Goal: Navigation & Orientation: Find specific page/section

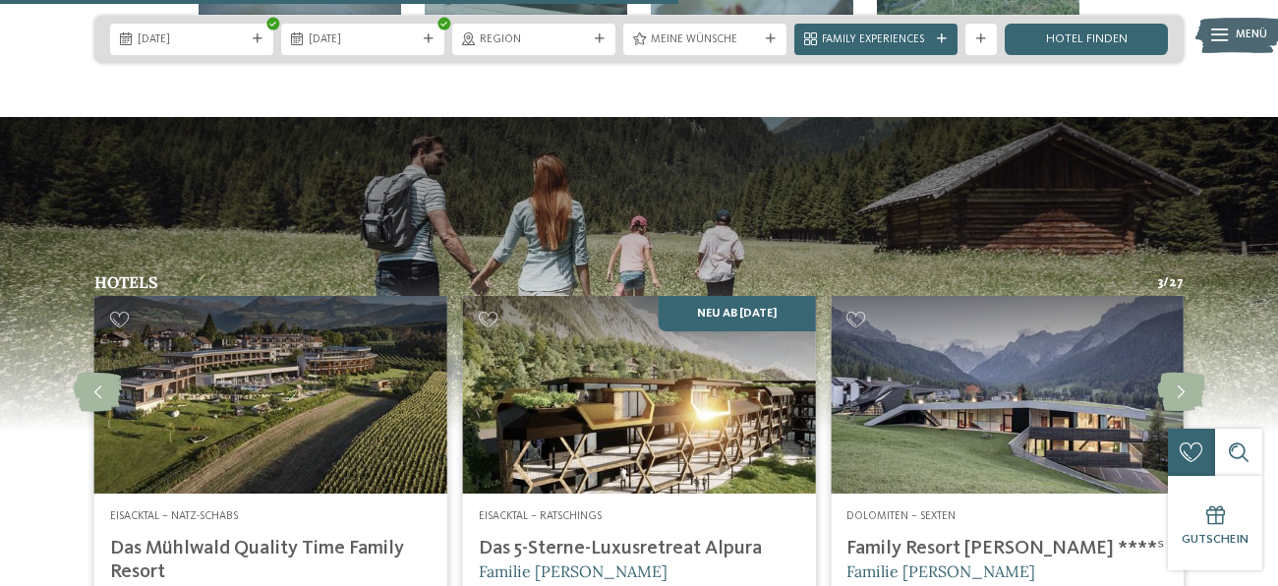
scroll to position [3934, 0]
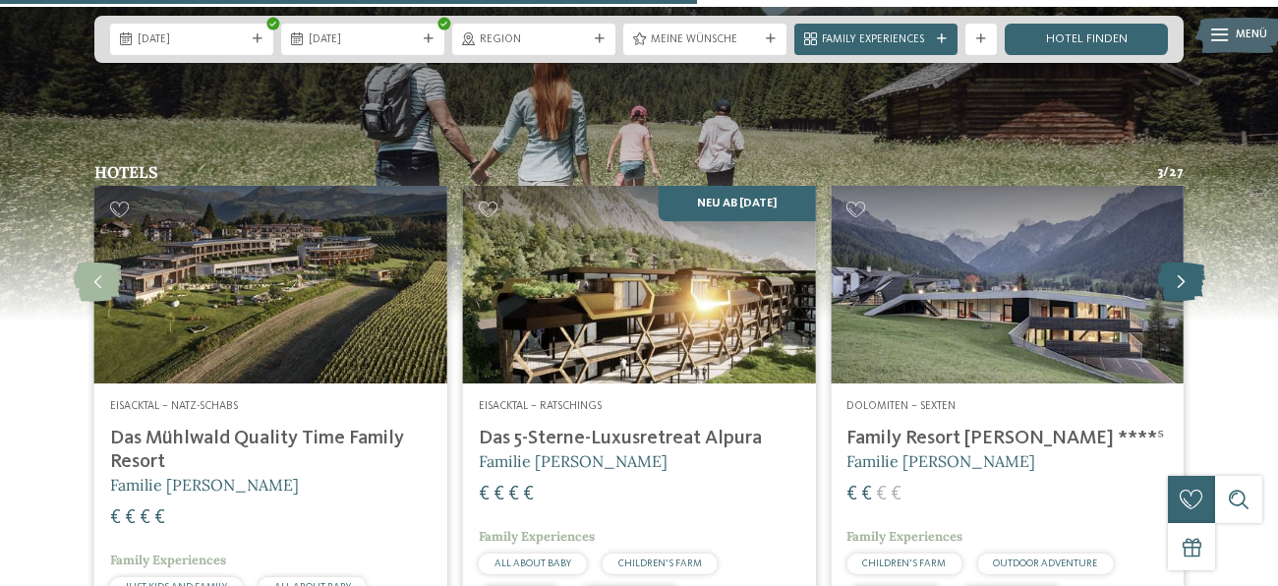
click at [1181, 263] on icon at bounding box center [1181, 282] width 48 height 39
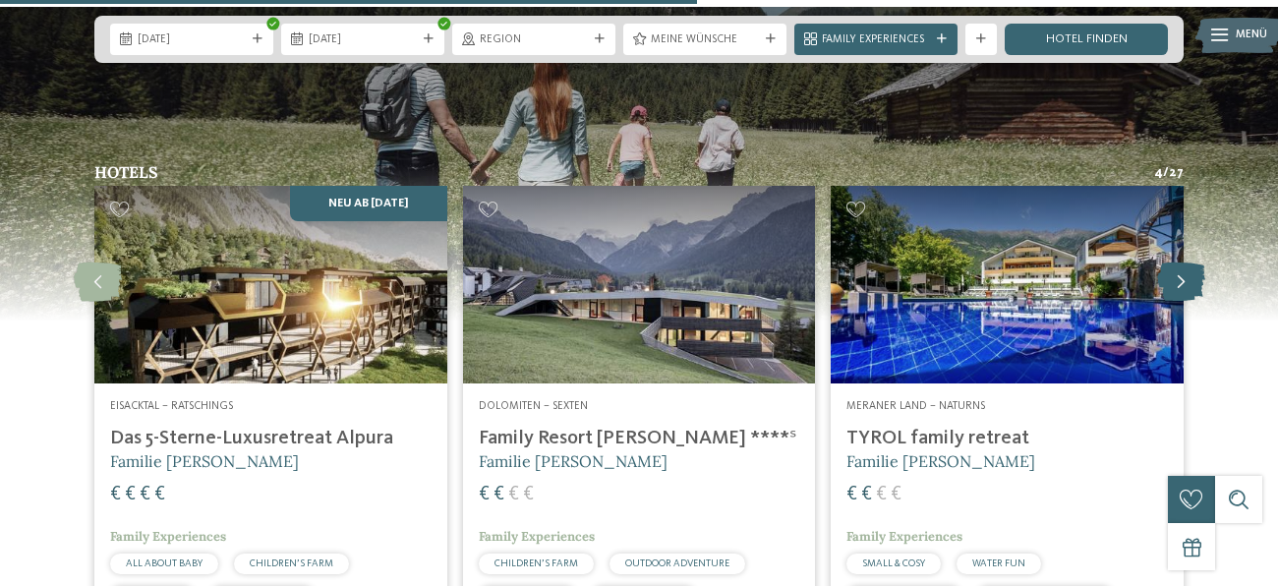
click at [1181, 263] on icon at bounding box center [1181, 282] width 48 height 39
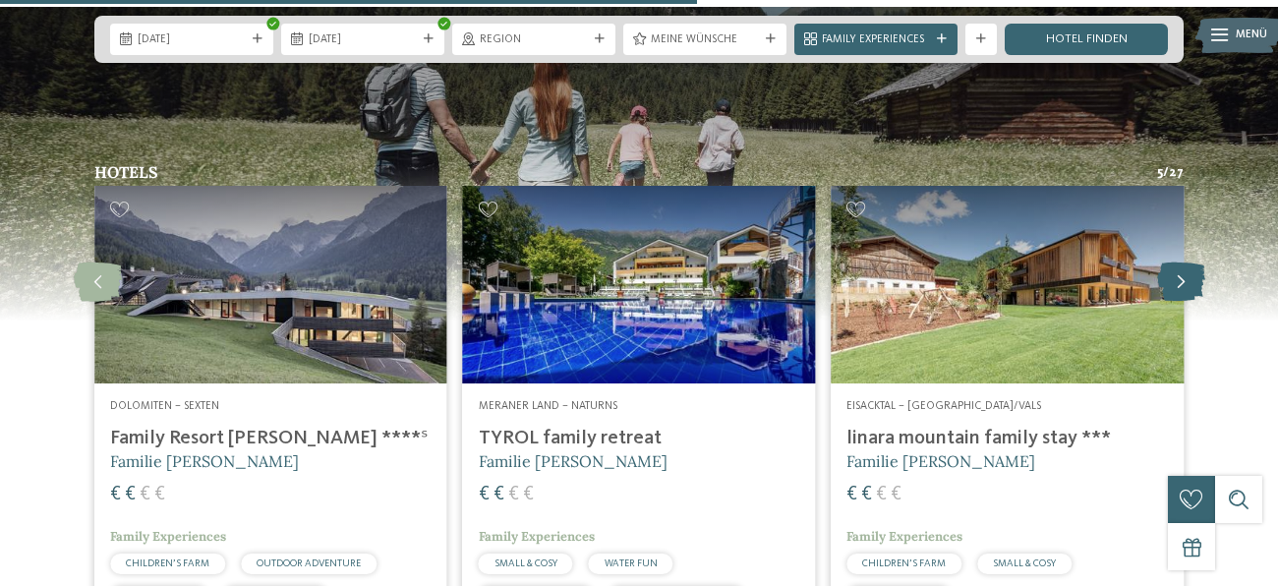
click at [1181, 263] on icon at bounding box center [1181, 282] width 48 height 39
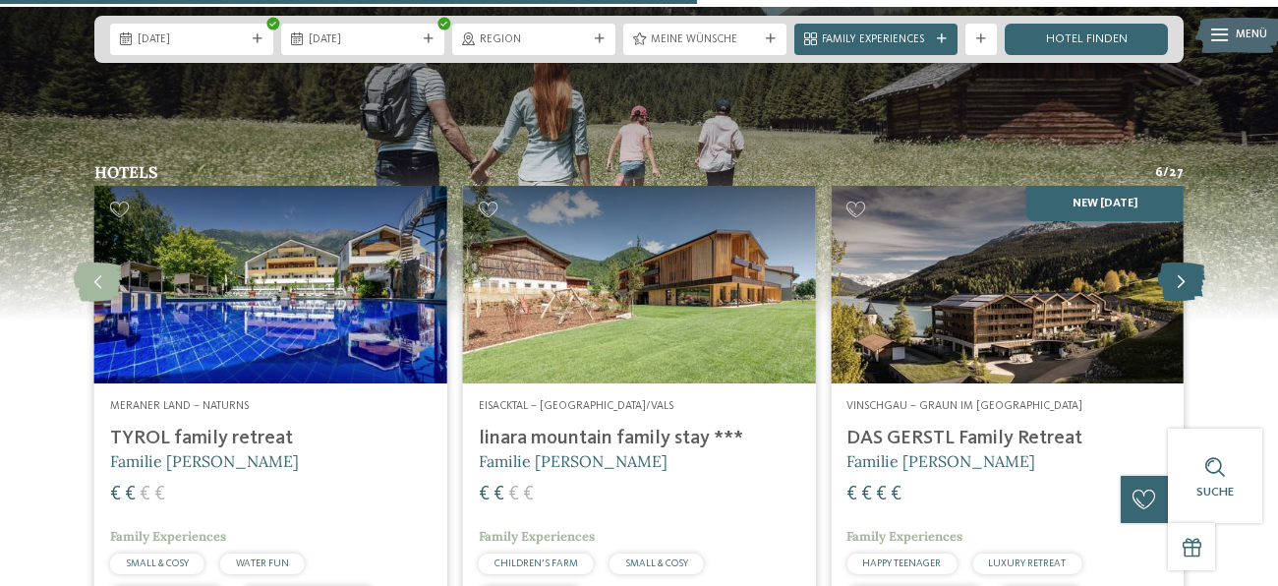
click at [1182, 263] on icon at bounding box center [1181, 282] width 48 height 39
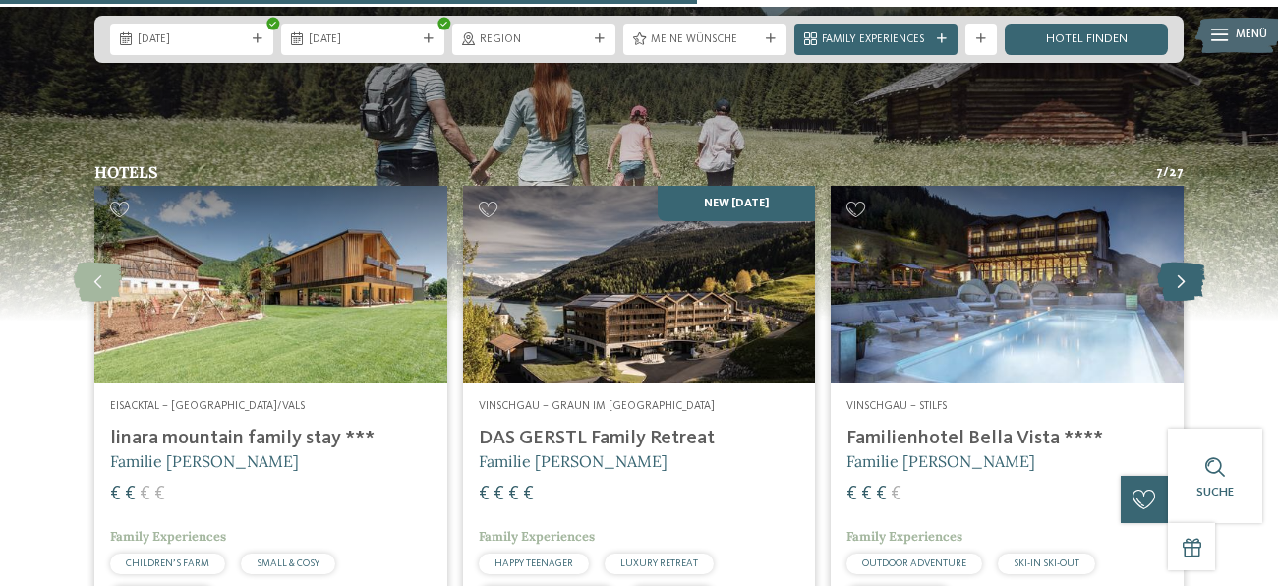
click at [1182, 263] on icon at bounding box center [1181, 282] width 48 height 39
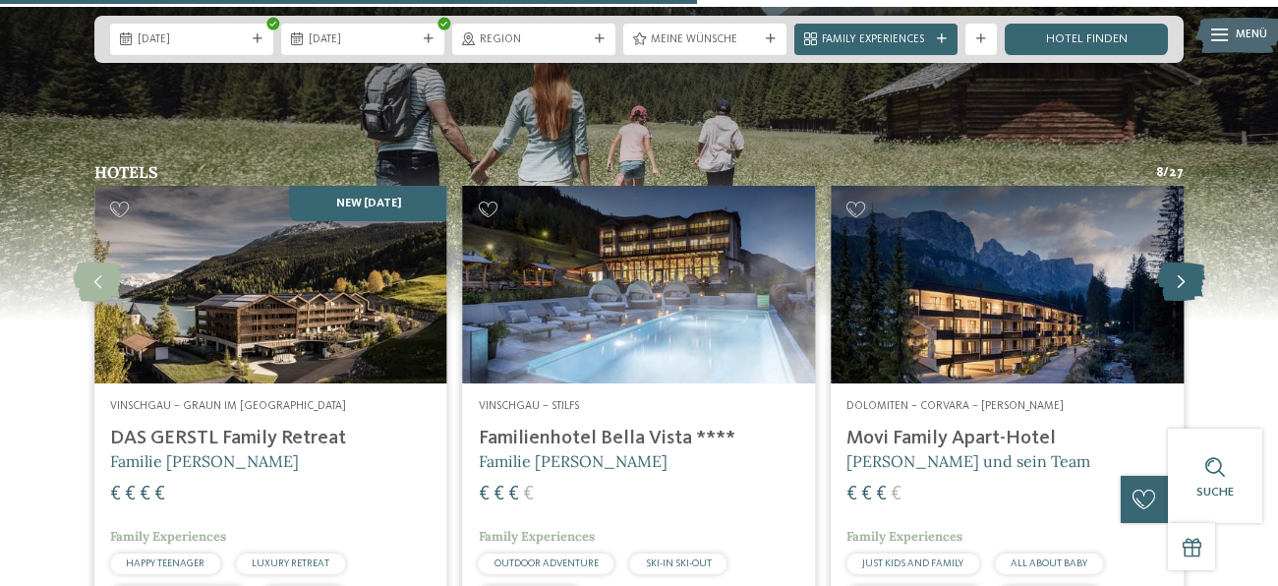
click at [1182, 263] on icon at bounding box center [1181, 282] width 48 height 39
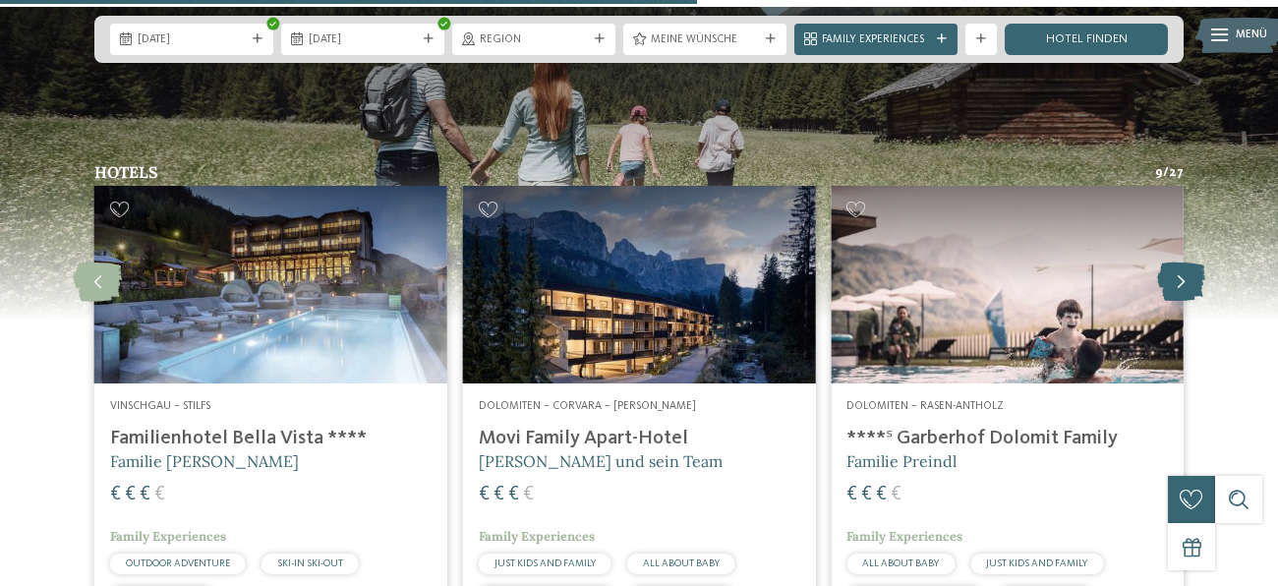
click at [1182, 263] on icon at bounding box center [1181, 282] width 48 height 39
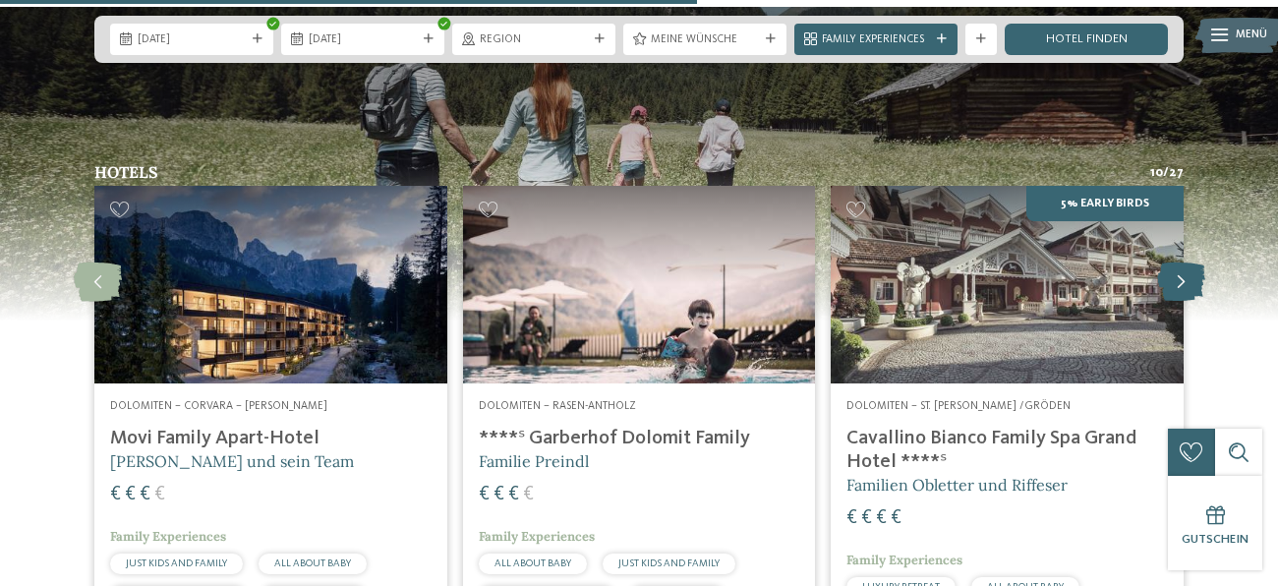
click at [1182, 263] on icon at bounding box center [1181, 282] width 48 height 39
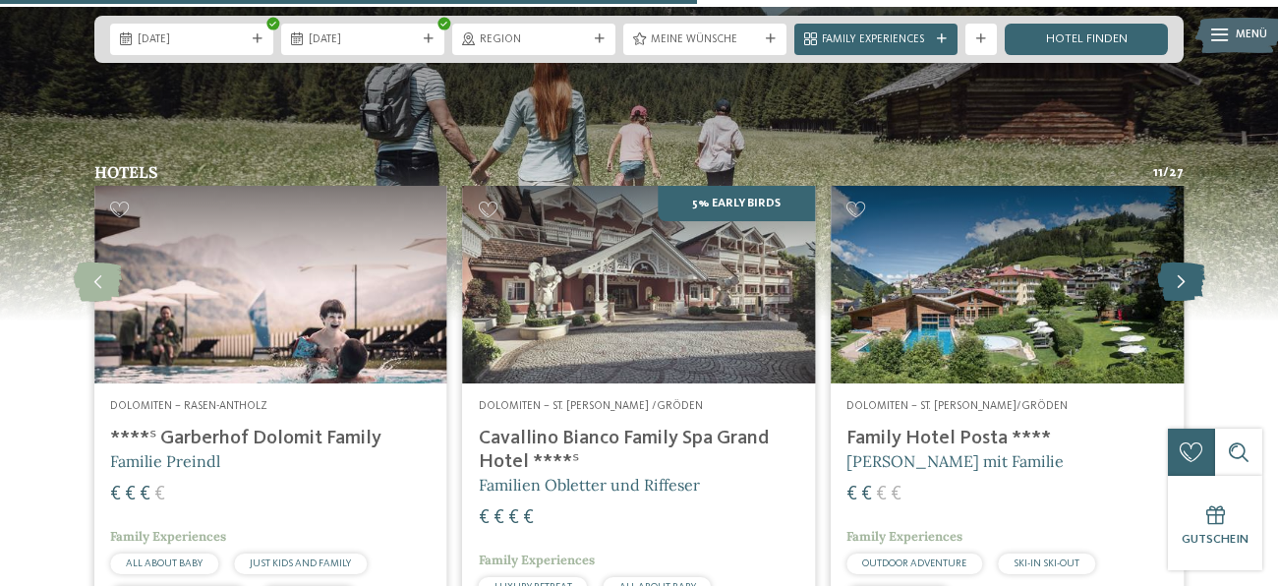
click at [1182, 263] on icon at bounding box center [1181, 282] width 48 height 39
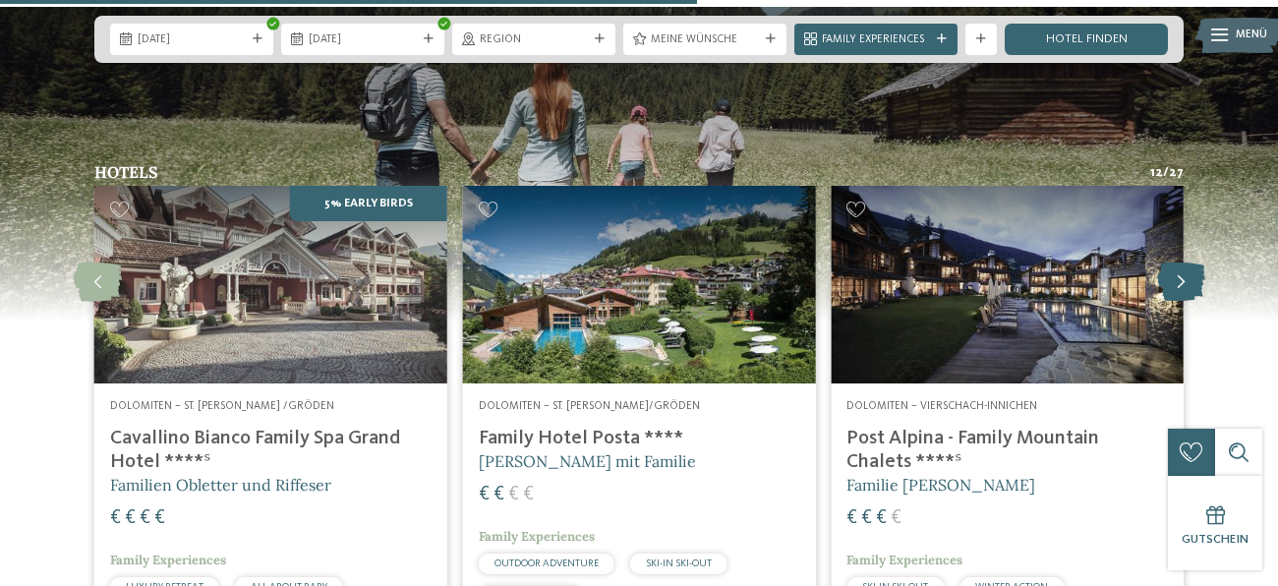
click at [1182, 263] on icon at bounding box center [1181, 282] width 48 height 39
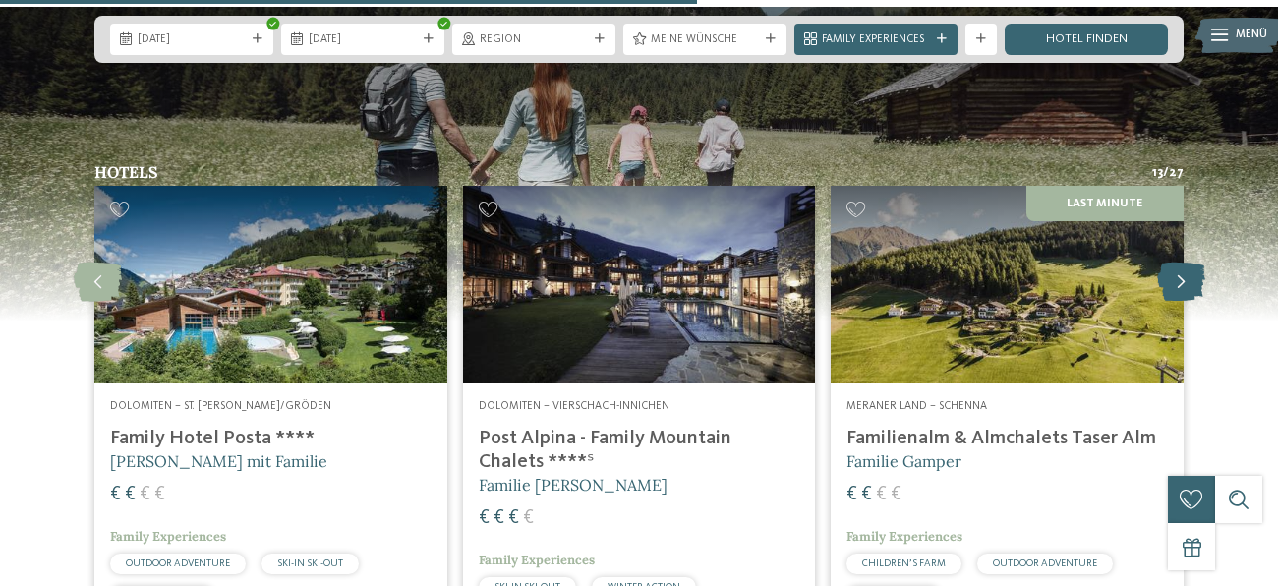
click at [1182, 263] on icon at bounding box center [1181, 282] width 48 height 39
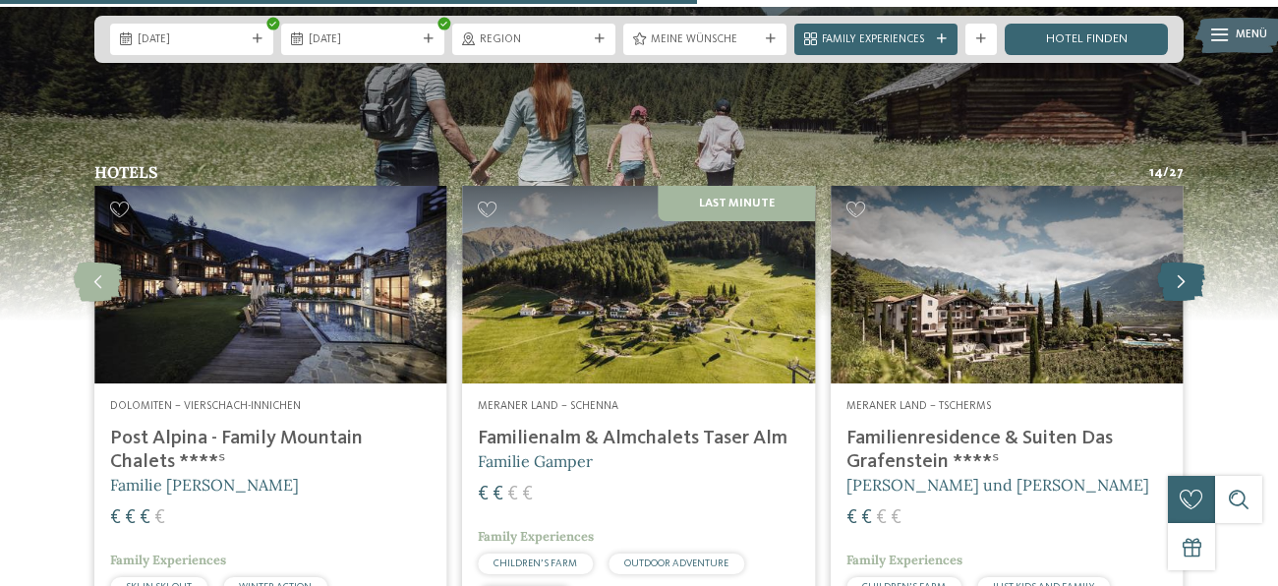
click at [1182, 263] on icon at bounding box center [1181, 282] width 48 height 39
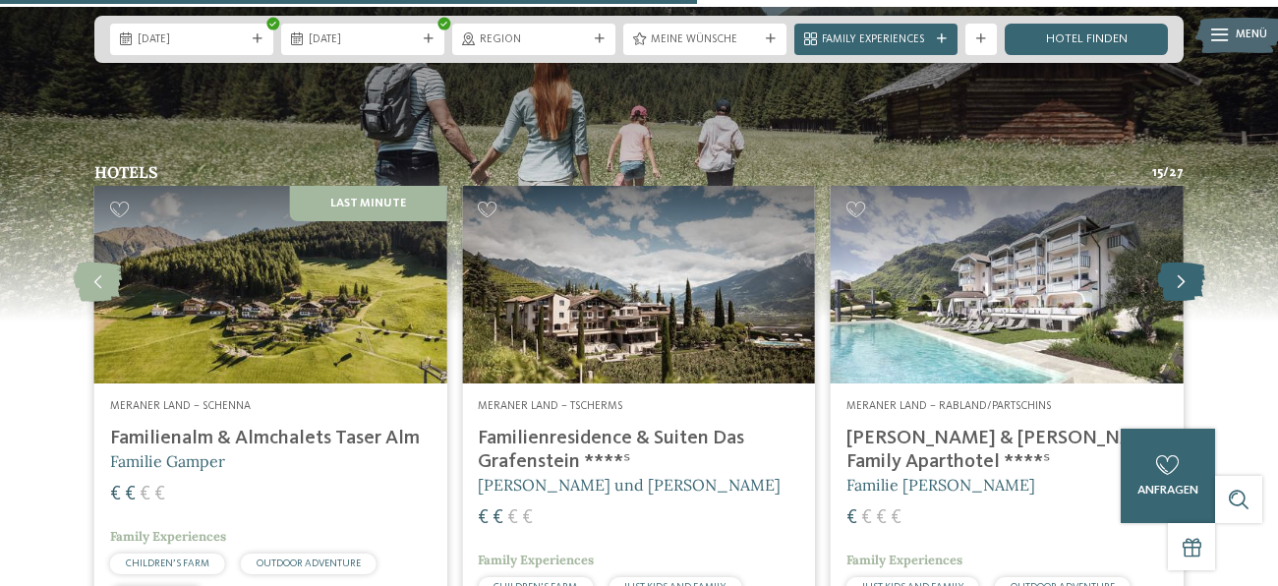
click at [1182, 263] on icon at bounding box center [1181, 282] width 48 height 39
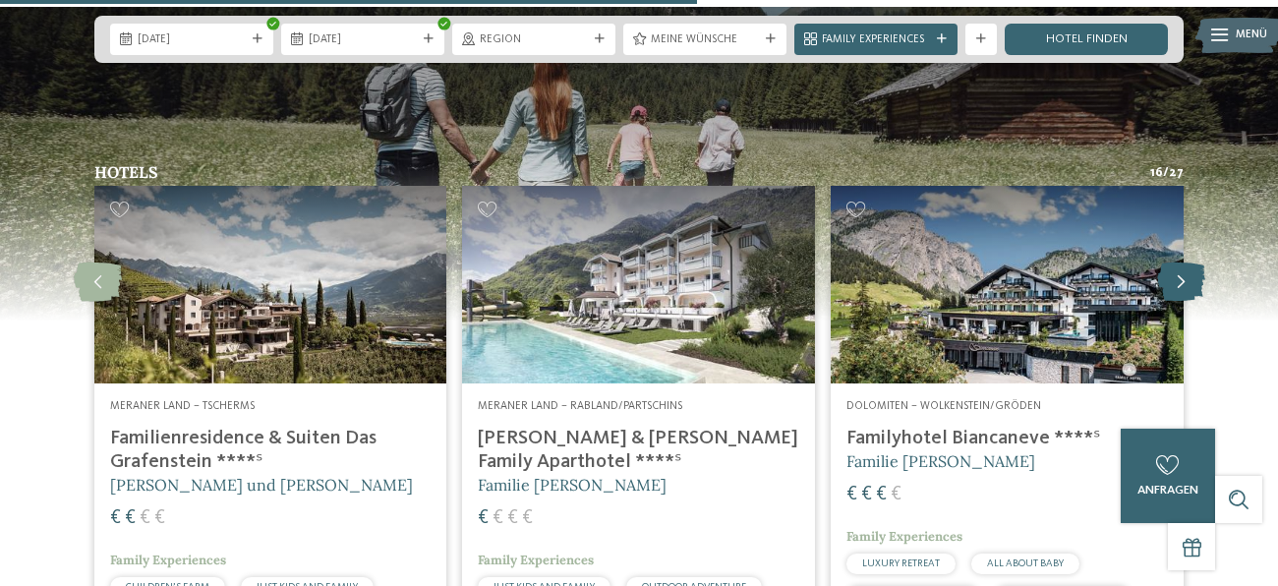
click at [1184, 263] on icon at bounding box center [1181, 282] width 48 height 39
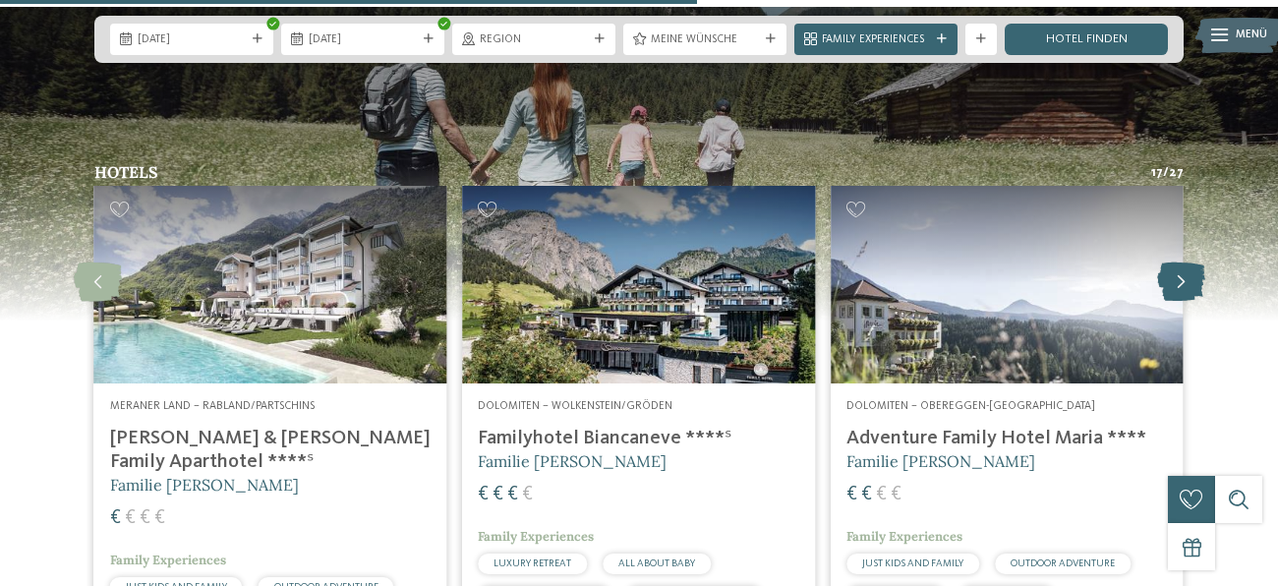
click at [1184, 263] on icon at bounding box center [1181, 282] width 48 height 39
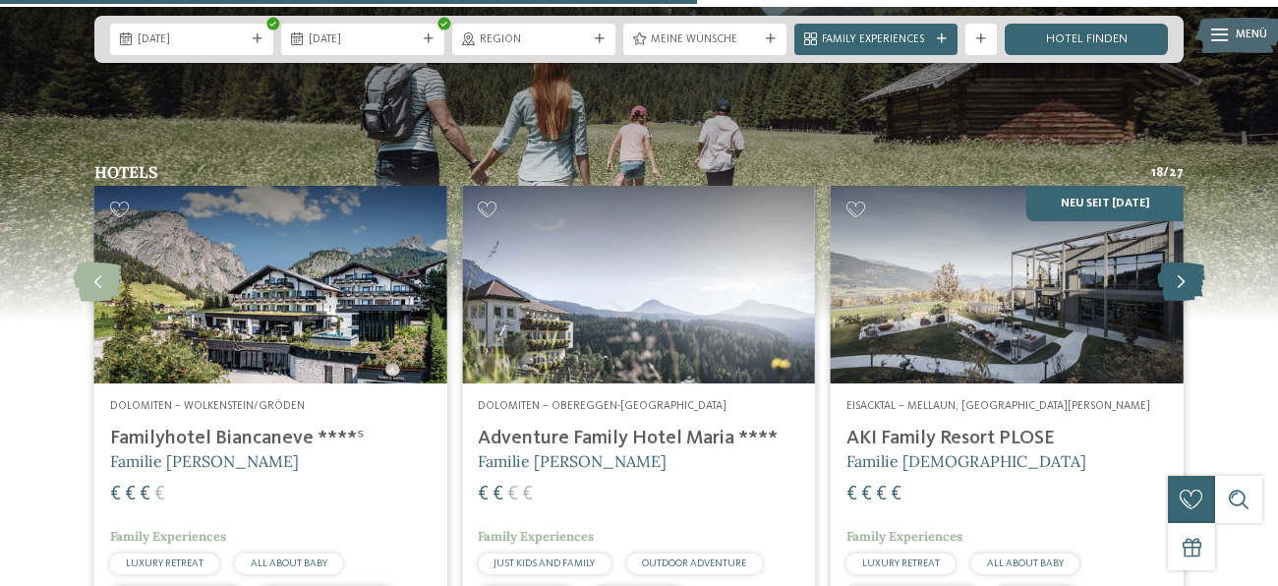
click at [1183, 263] on icon at bounding box center [1181, 282] width 48 height 39
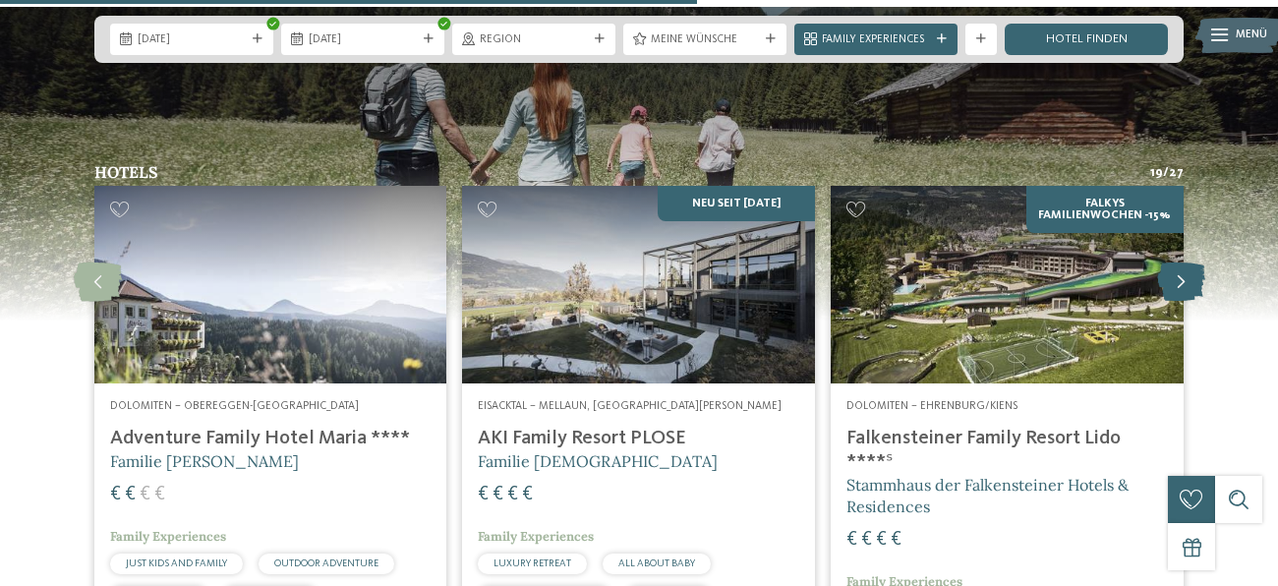
click at [1173, 263] on icon at bounding box center [1181, 282] width 48 height 39
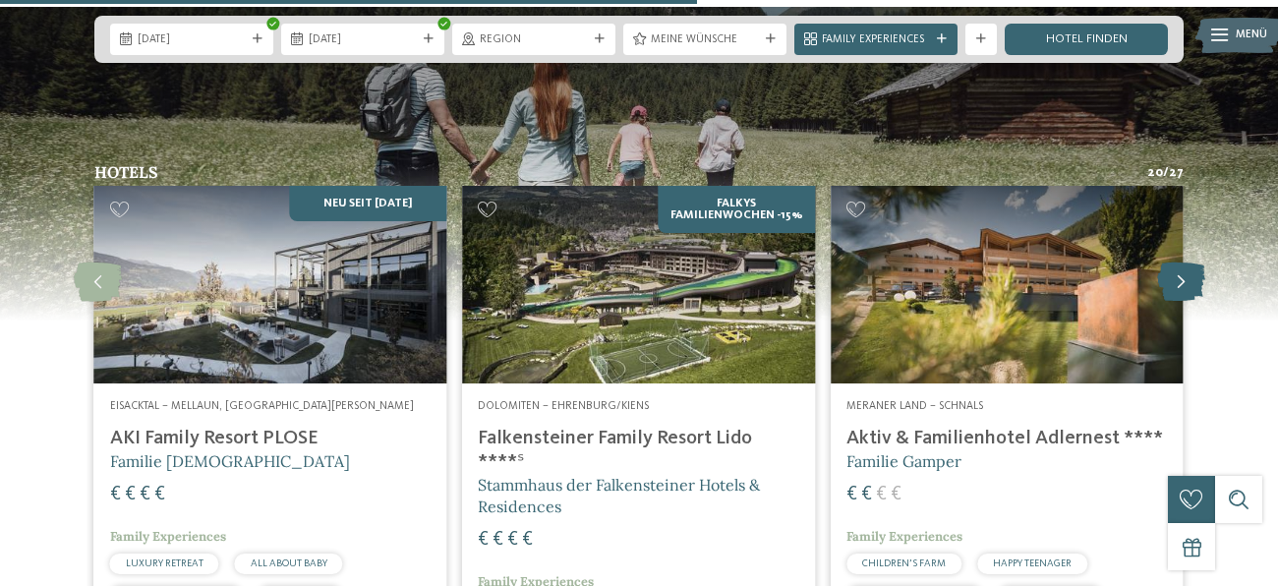
click at [1173, 263] on icon at bounding box center [1181, 282] width 48 height 39
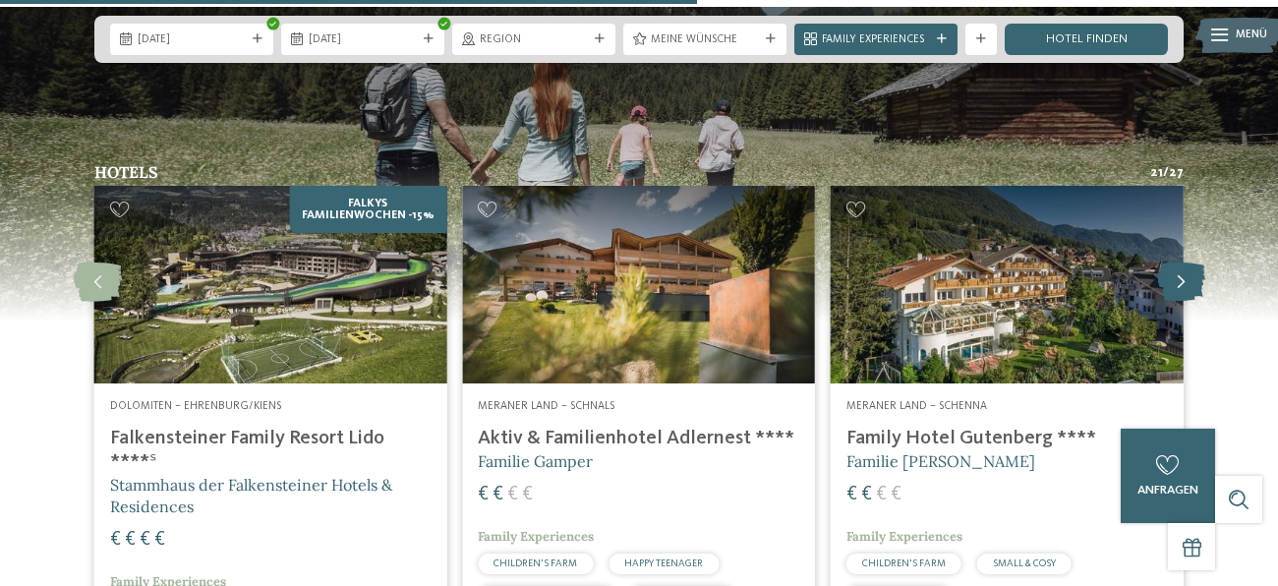
click at [1173, 263] on icon at bounding box center [1181, 282] width 48 height 39
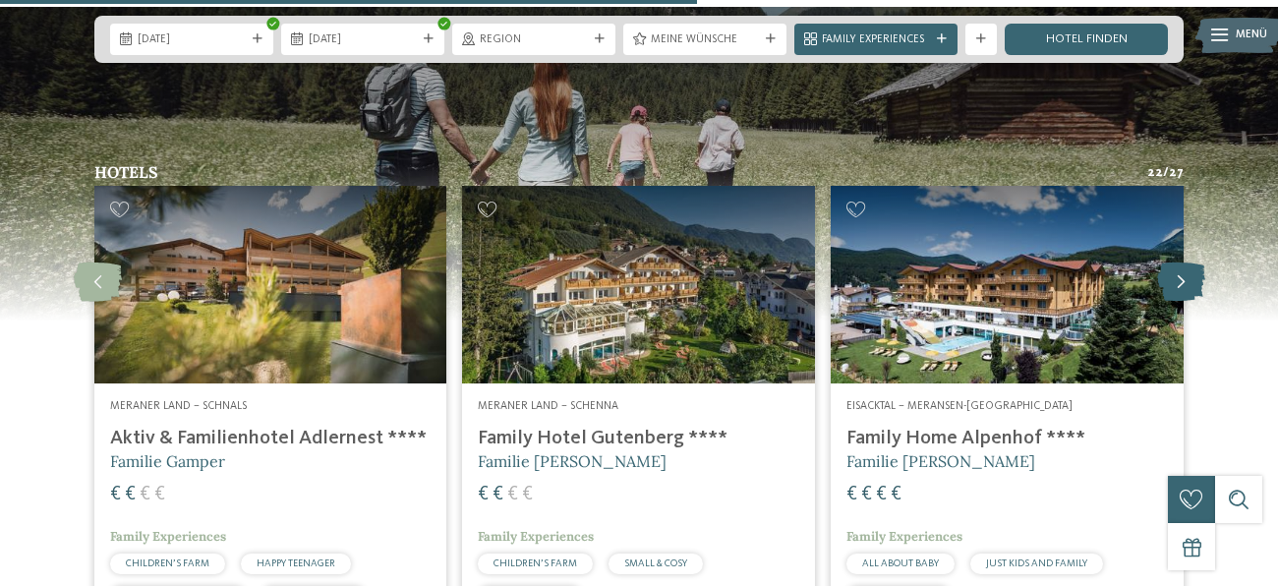
click at [1173, 263] on icon at bounding box center [1181, 282] width 48 height 39
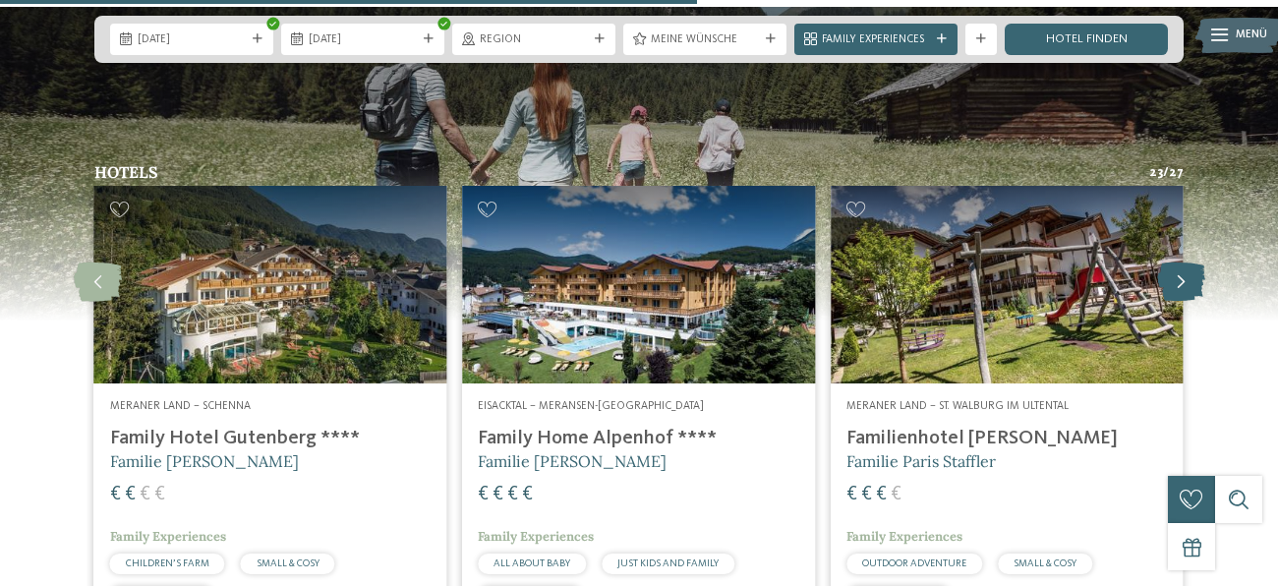
click at [1173, 263] on icon at bounding box center [1181, 282] width 48 height 39
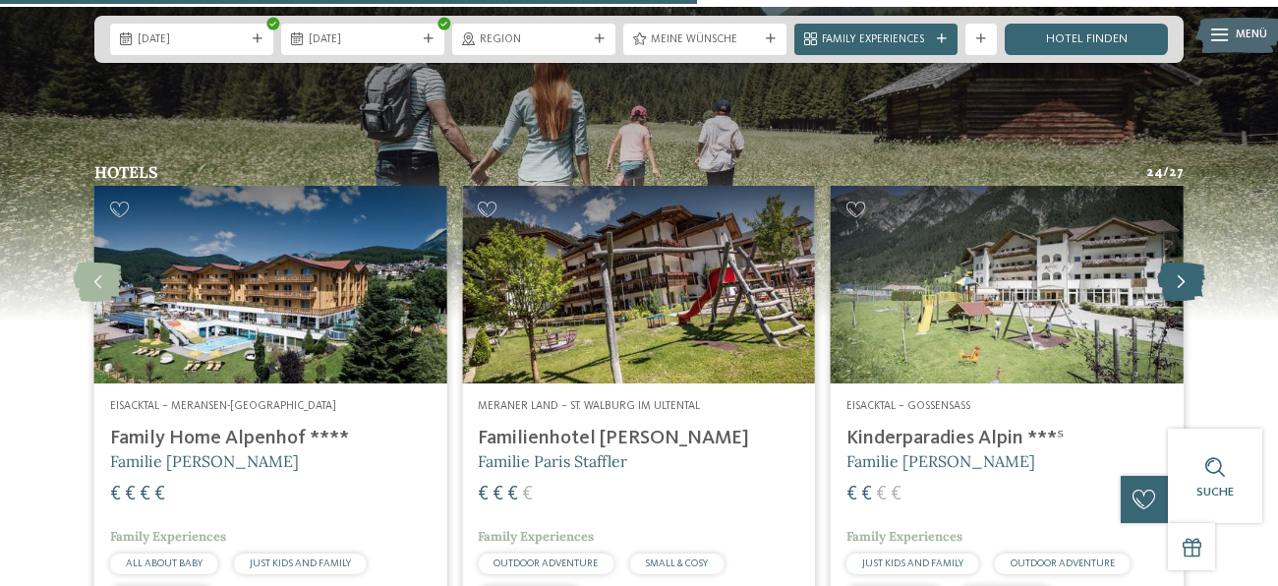
click at [1173, 263] on icon at bounding box center [1181, 282] width 48 height 39
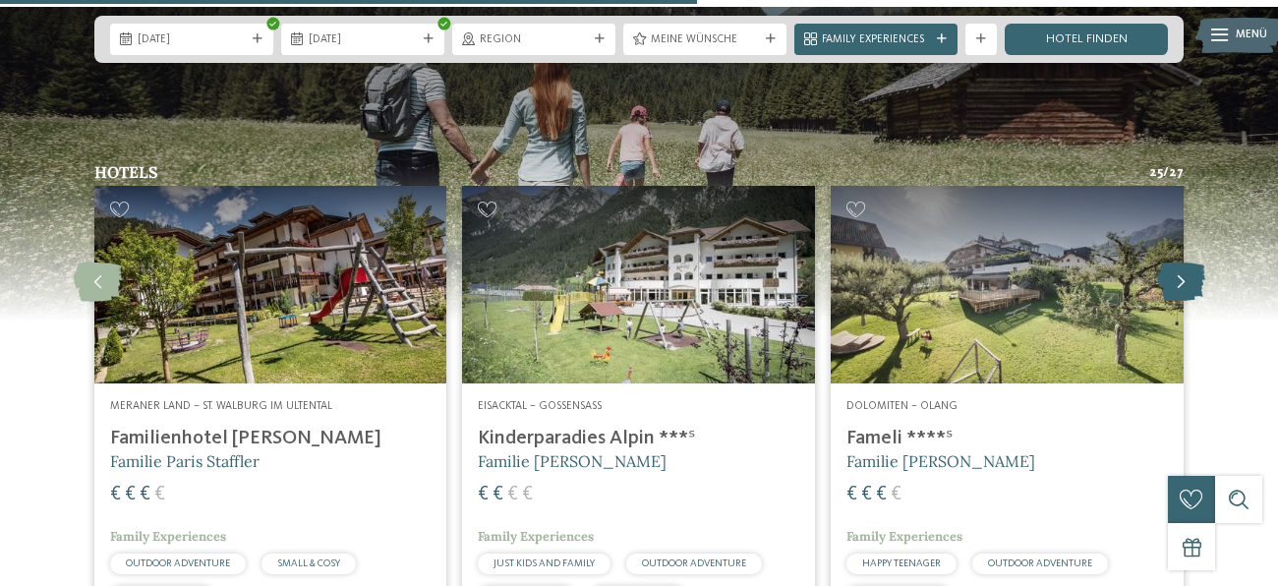
click at [1173, 263] on icon at bounding box center [1181, 282] width 48 height 39
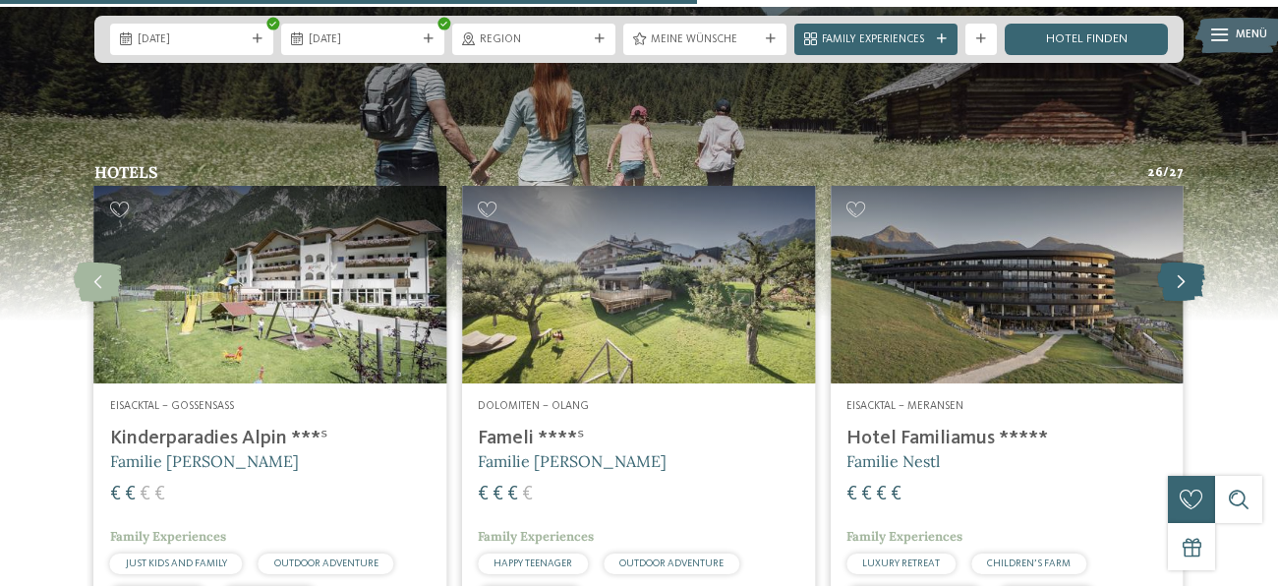
click at [1173, 263] on icon at bounding box center [1181, 282] width 48 height 39
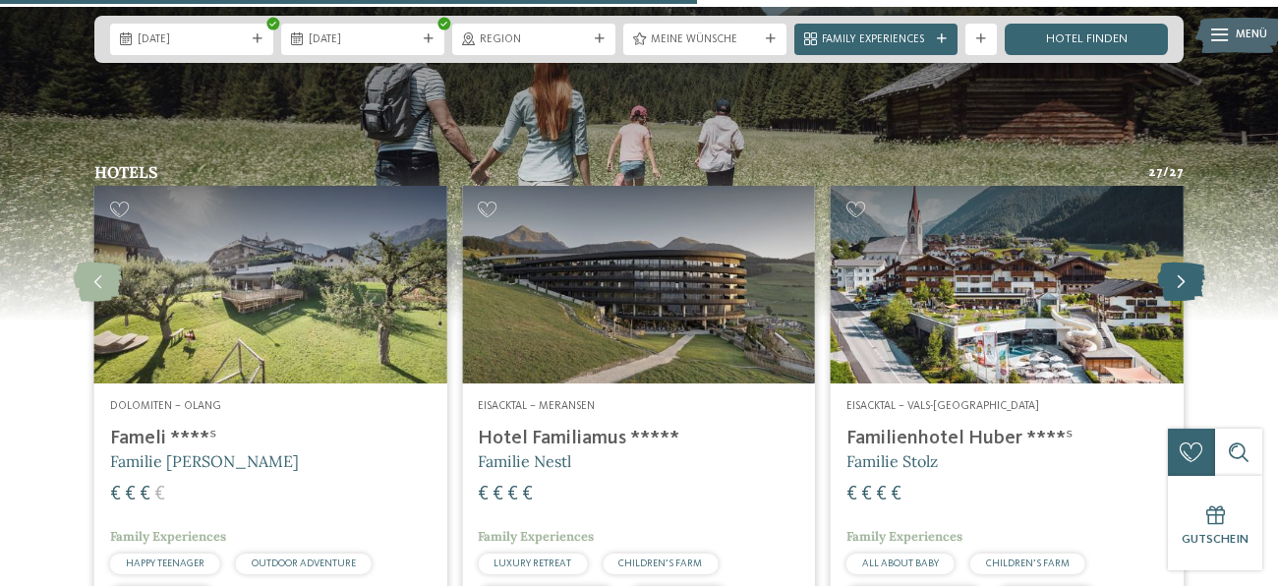
click at [1173, 263] on icon at bounding box center [1181, 282] width 48 height 39
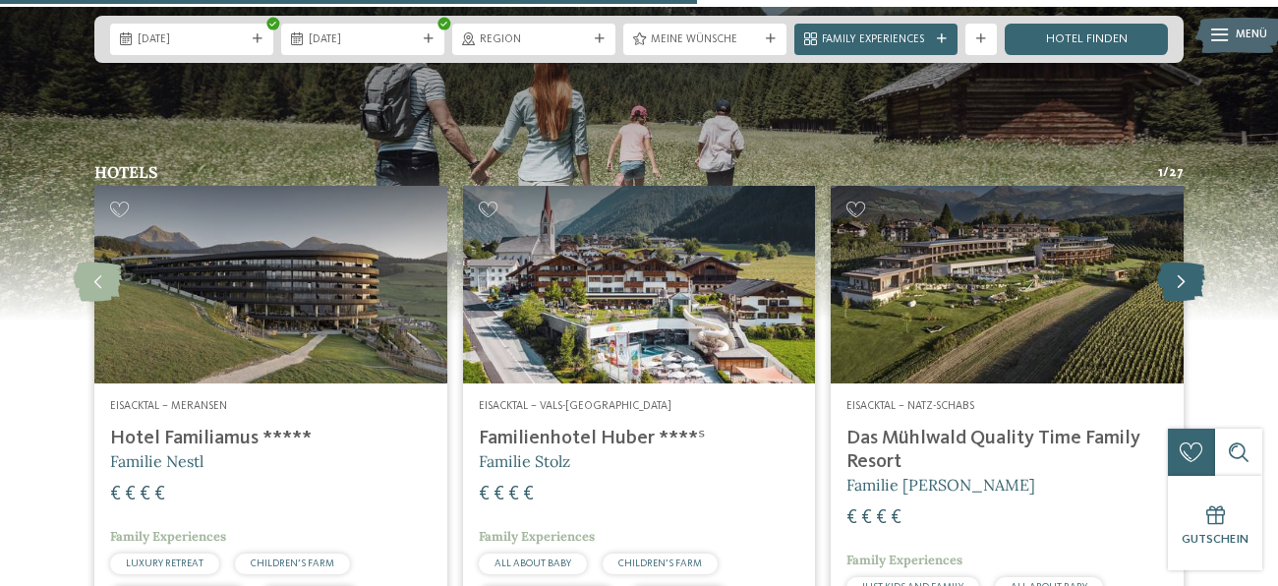
click at [1173, 263] on icon at bounding box center [1181, 282] width 48 height 39
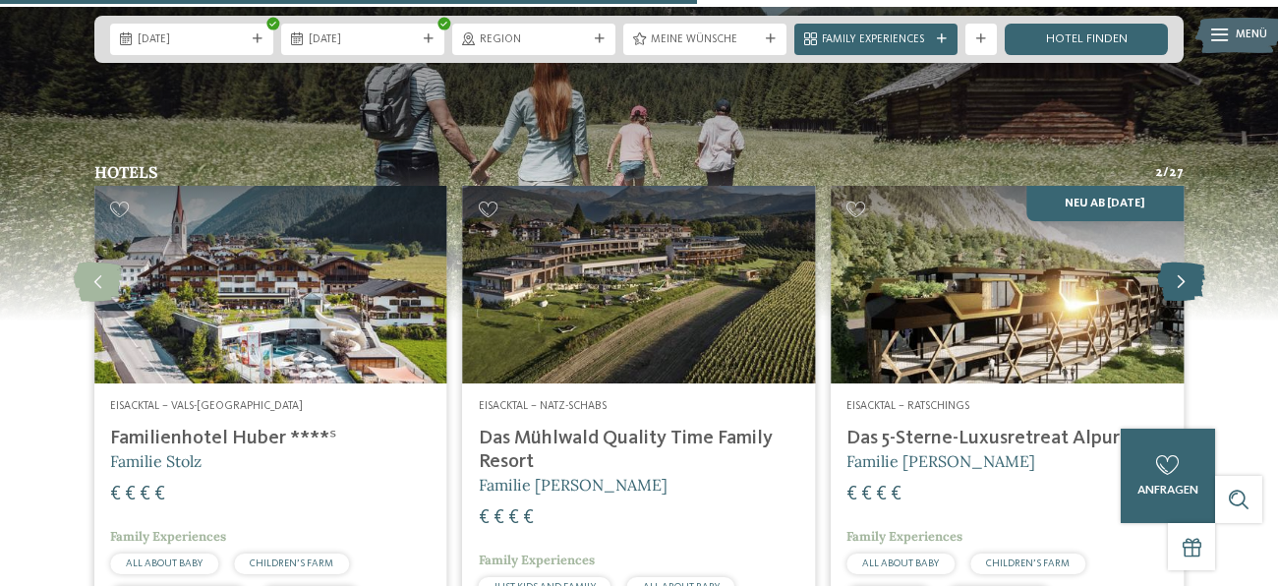
click at [1173, 263] on icon at bounding box center [1181, 282] width 48 height 39
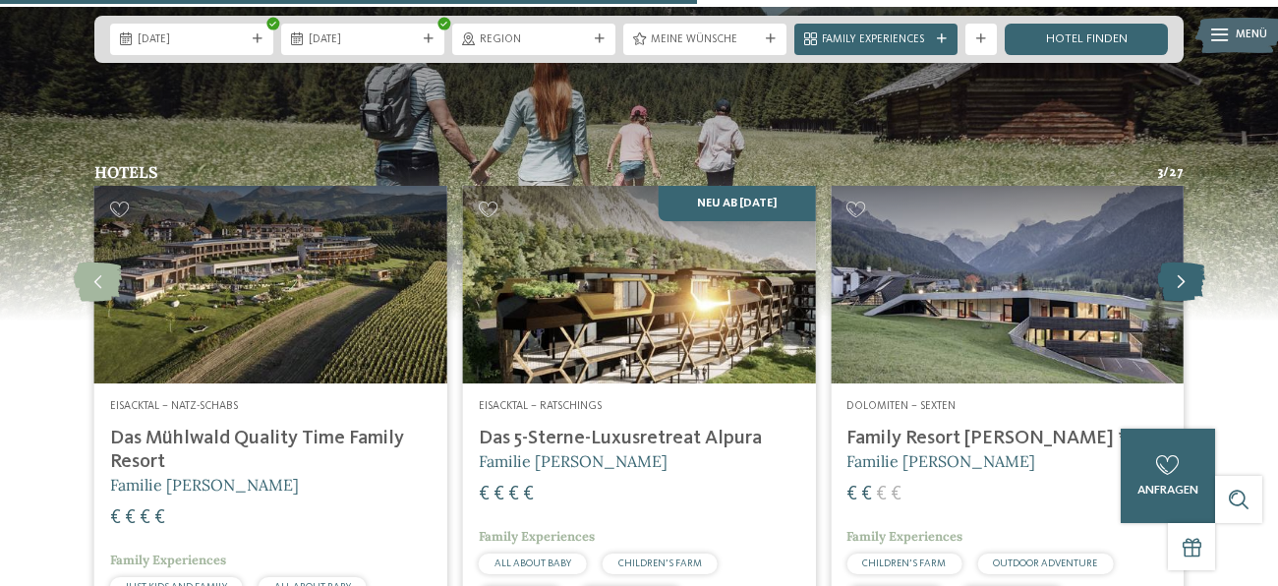
click at [1173, 263] on icon at bounding box center [1181, 282] width 48 height 39
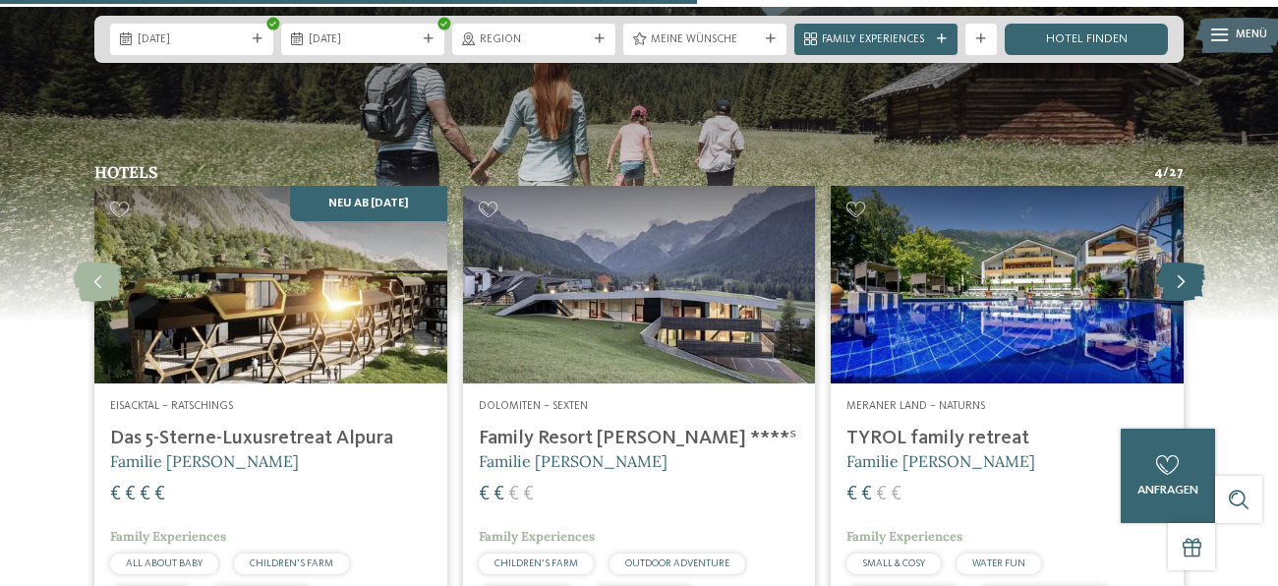
click at [1173, 263] on icon at bounding box center [1181, 282] width 48 height 39
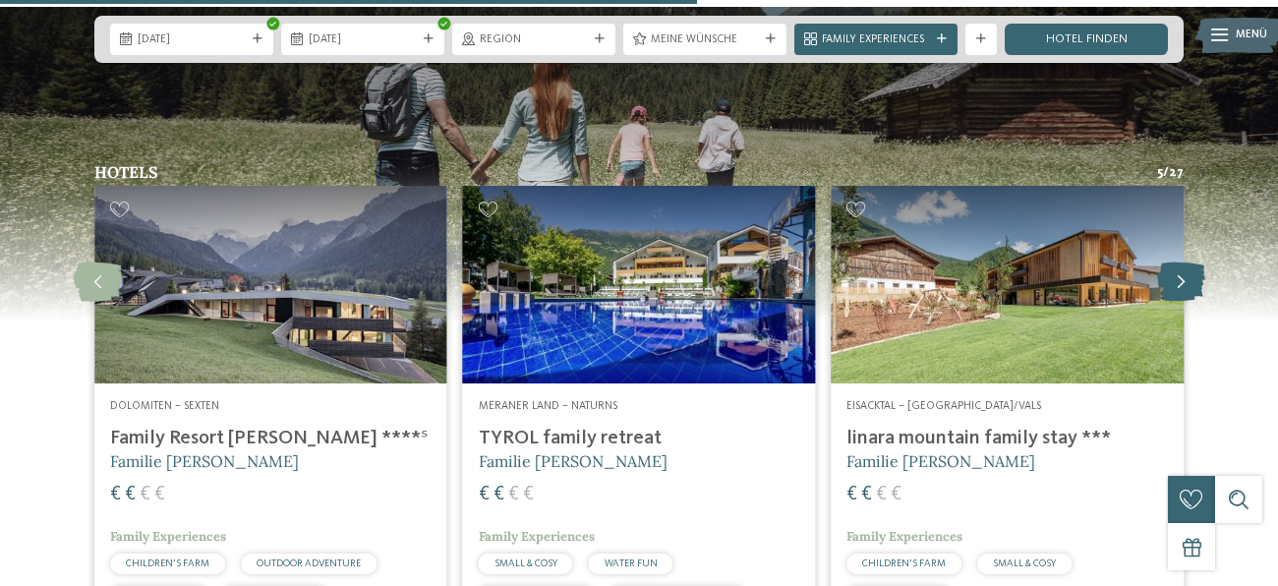
click at [1173, 263] on icon at bounding box center [1181, 282] width 48 height 39
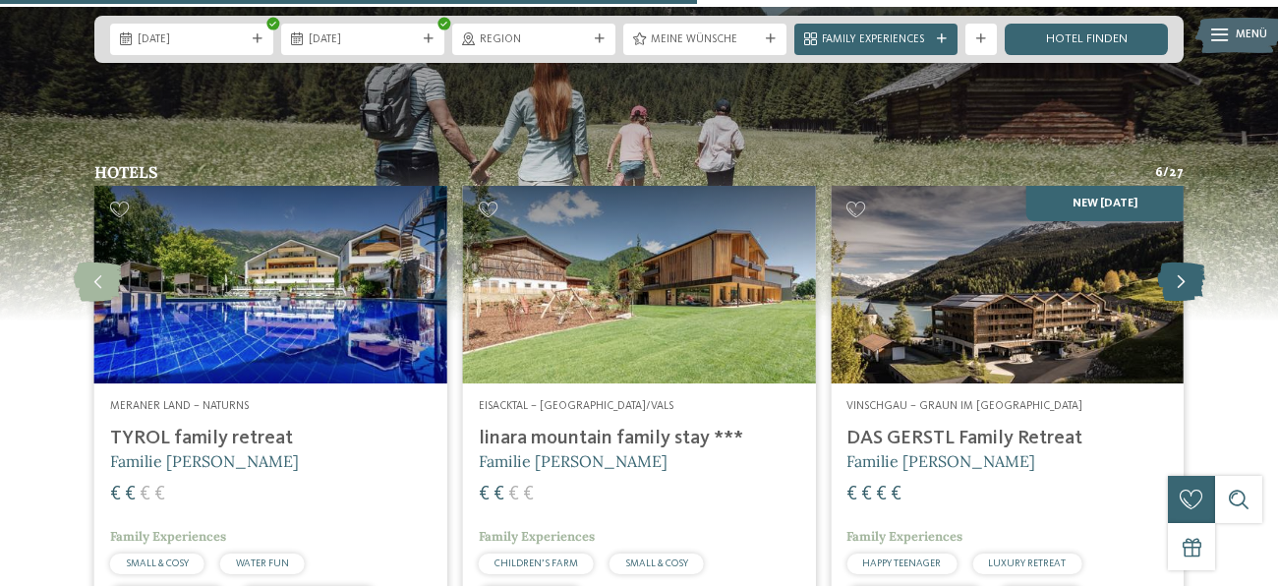
click at [1173, 263] on icon at bounding box center [1181, 282] width 48 height 39
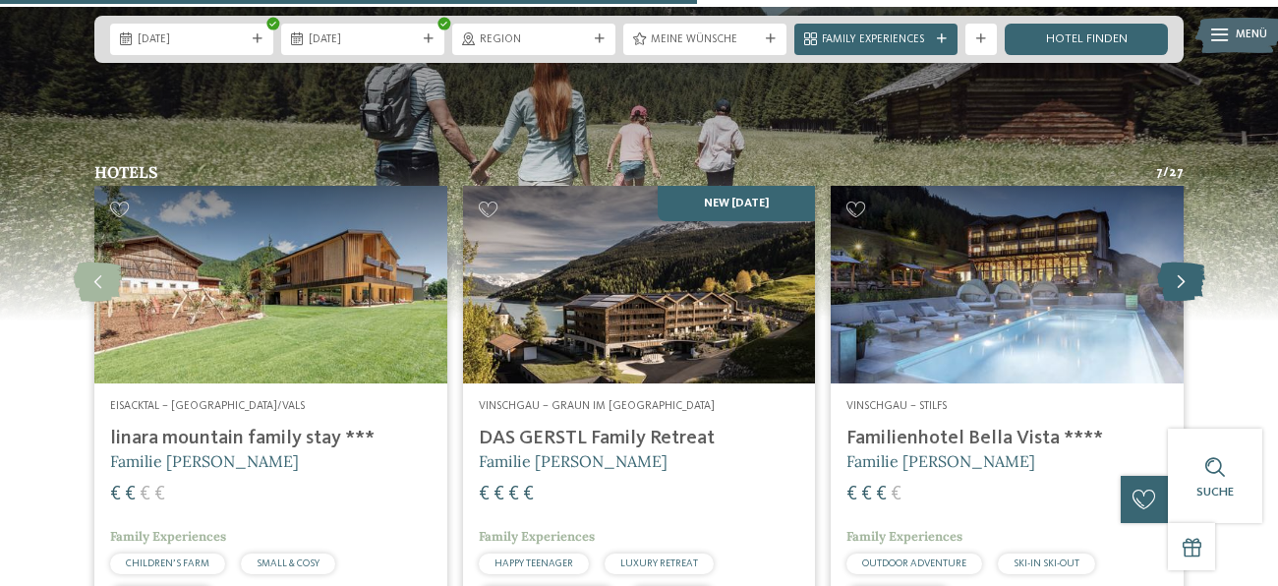
click at [1173, 263] on icon at bounding box center [1181, 282] width 48 height 39
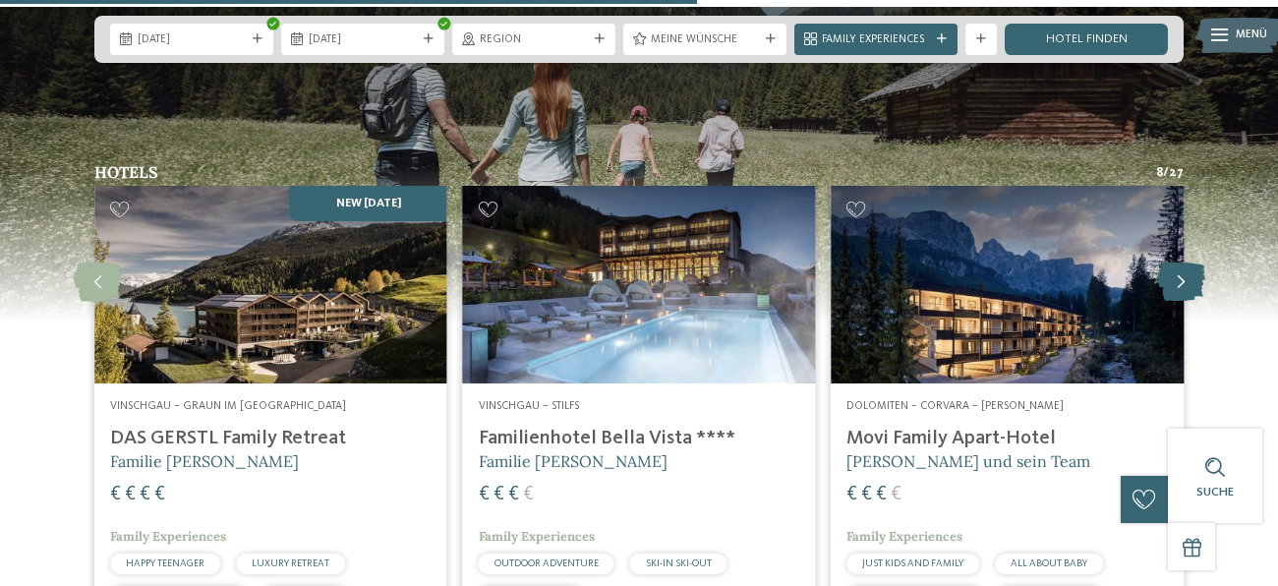
click at [1189, 263] on icon at bounding box center [1181, 282] width 48 height 39
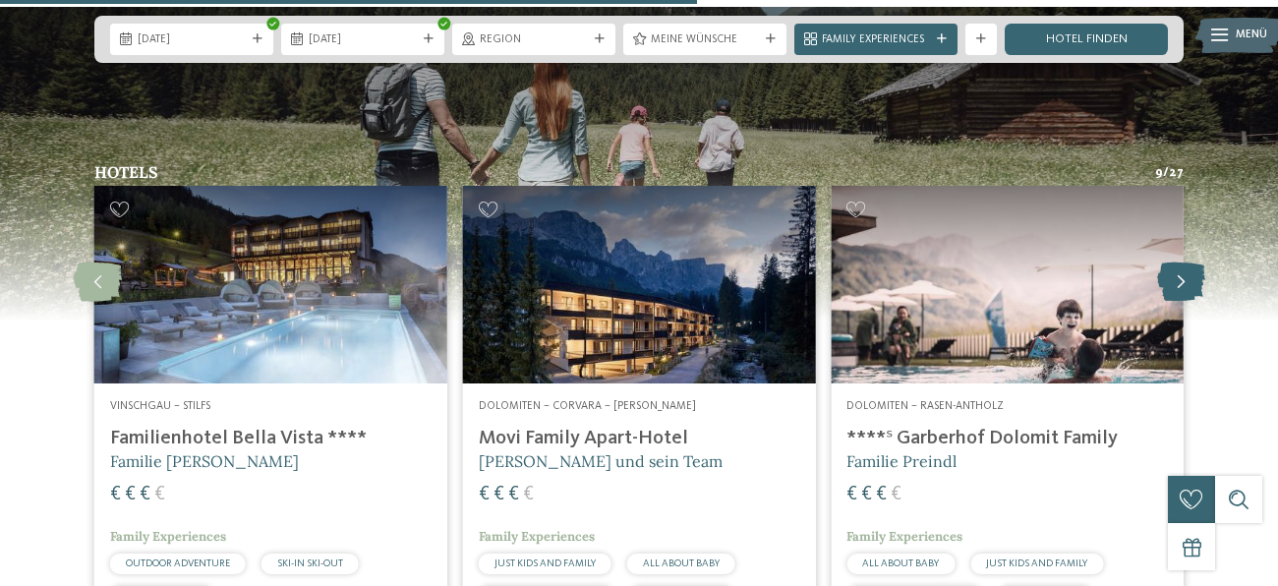
click at [1189, 263] on icon at bounding box center [1181, 282] width 48 height 39
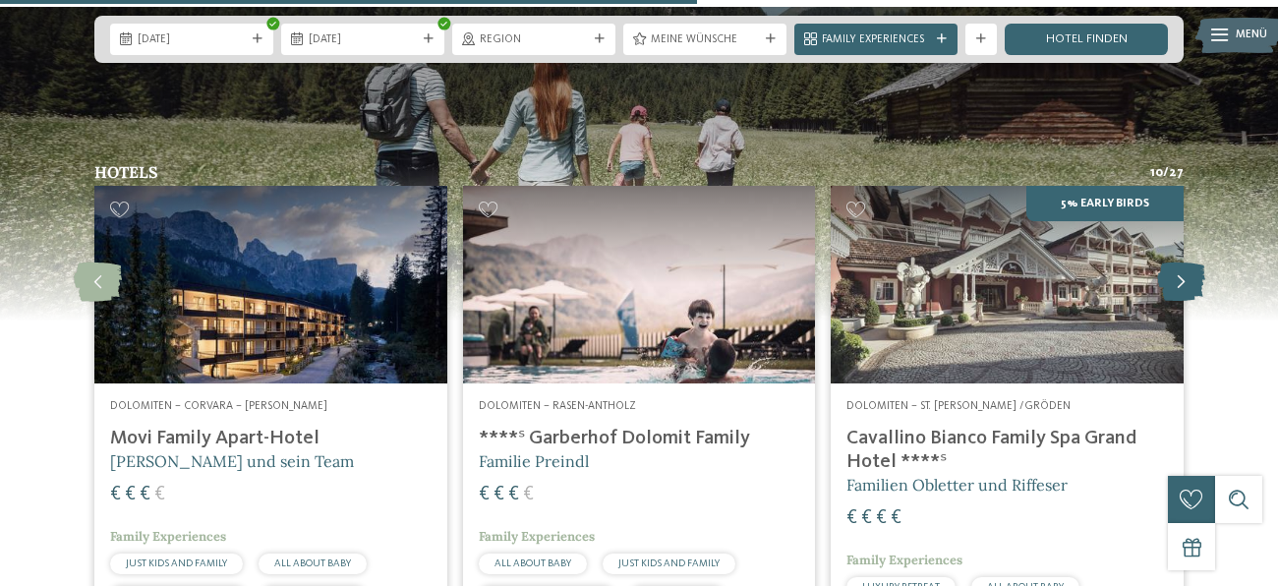
click at [1189, 263] on icon at bounding box center [1181, 282] width 48 height 39
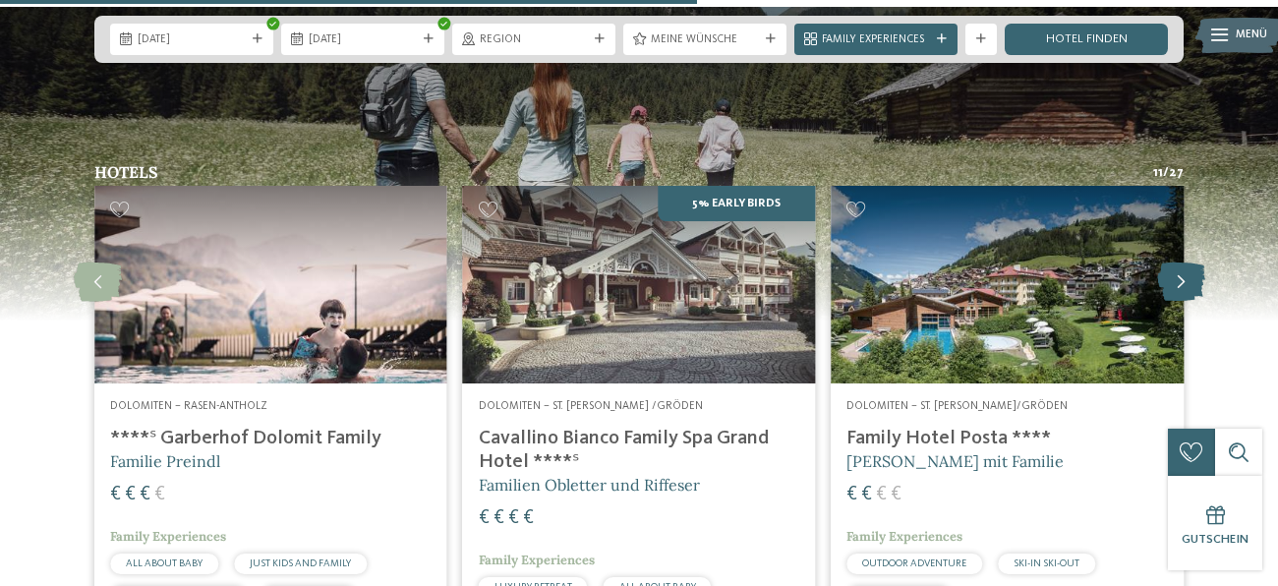
click at [1189, 263] on icon at bounding box center [1181, 282] width 48 height 39
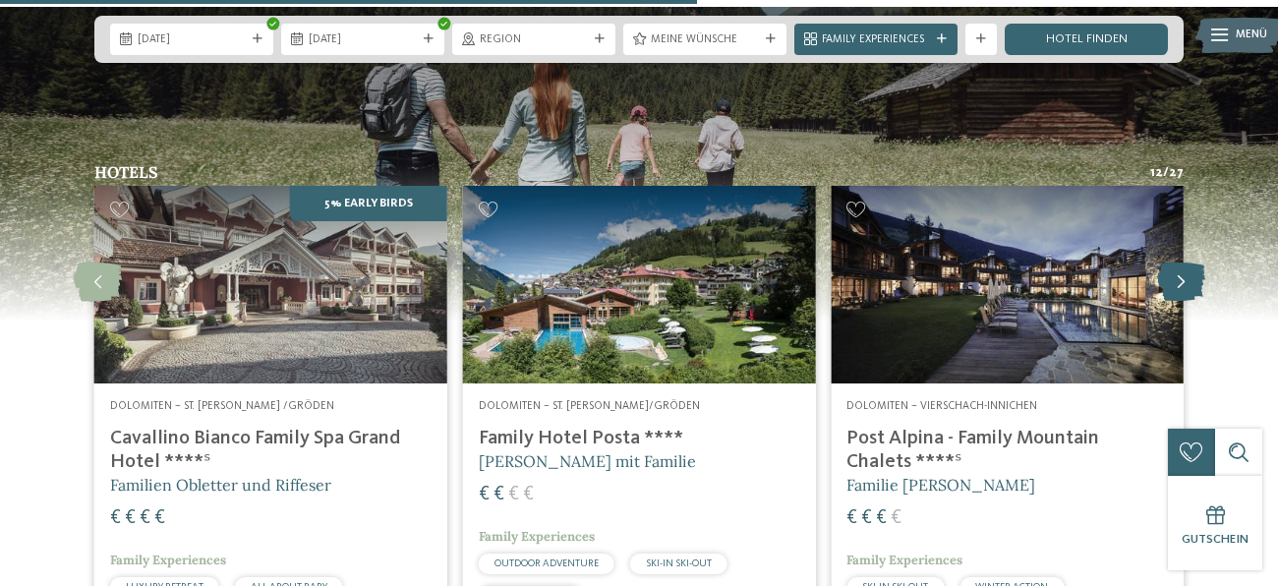
click at [1189, 263] on icon at bounding box center [1181, 282] width 48 height 39
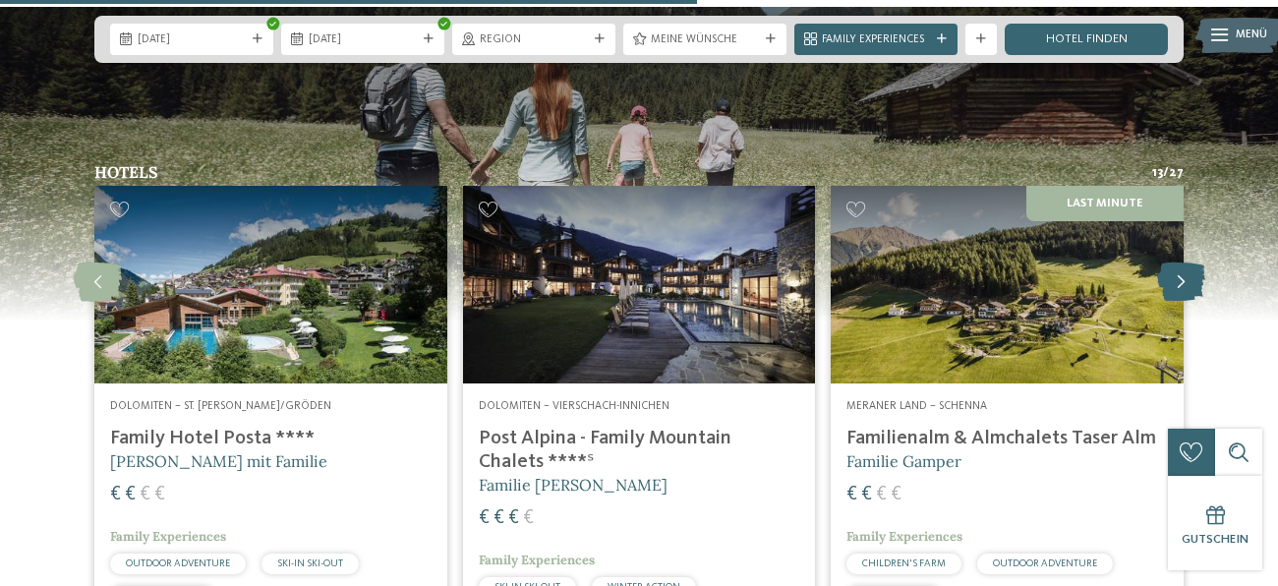
click at [1189, 263] on icon at bounding box center [1181, 282] width 48 height 39
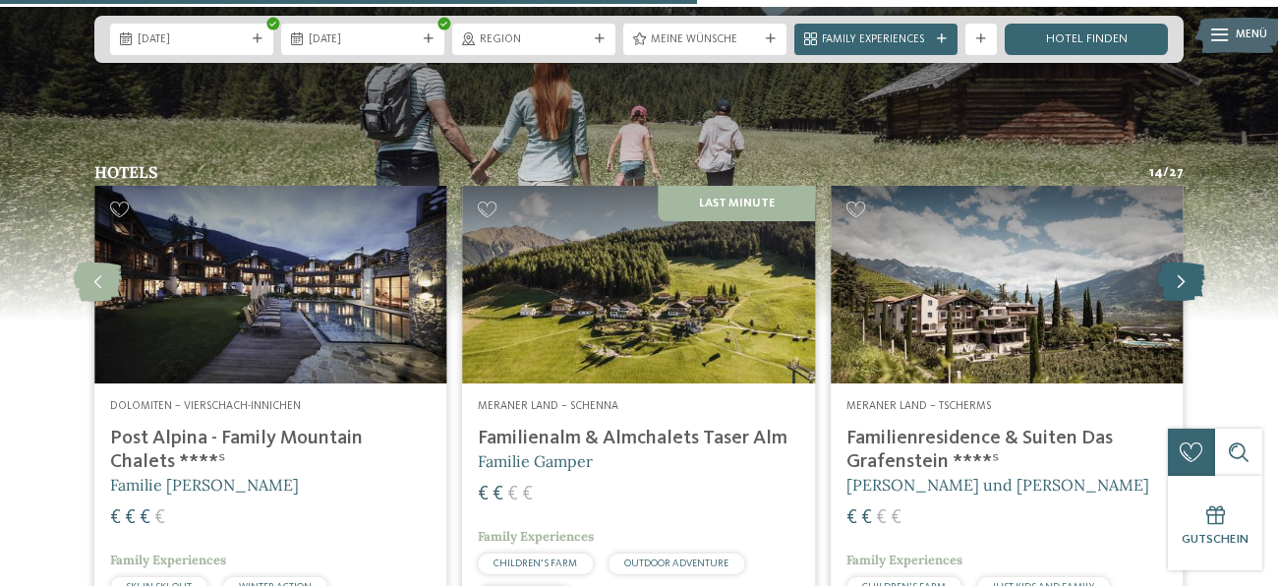
click at [1189, 263] on icon at bounding box center [1181, 282] width 48 height 39
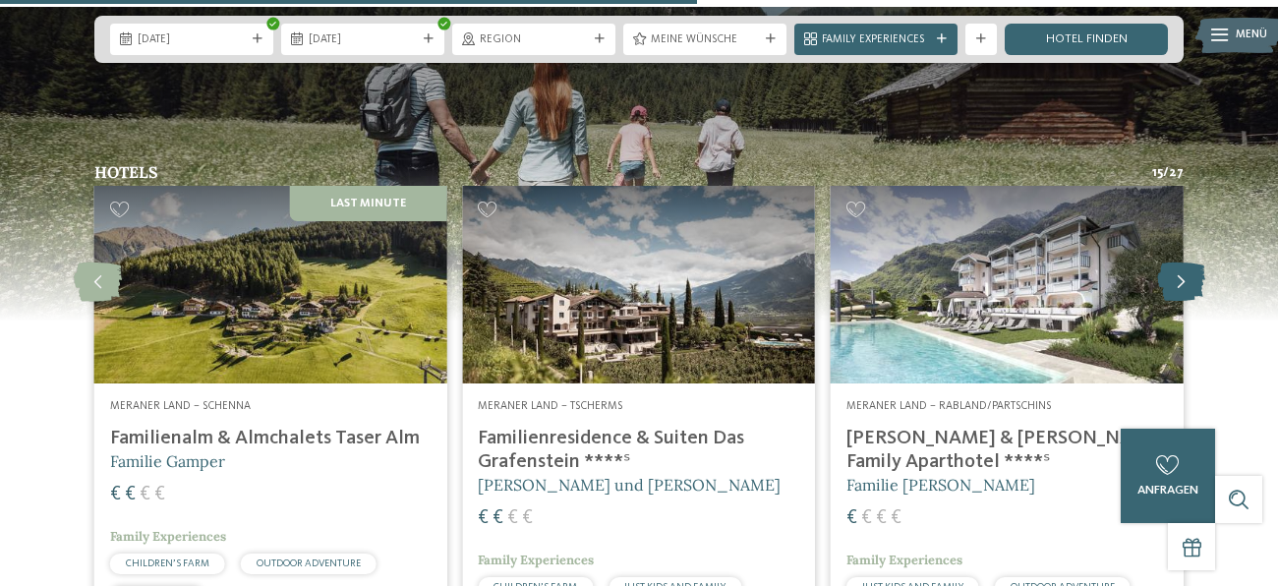
click at [1189, 263] on icon at bounding box center [1181, 282] width 48 height 39
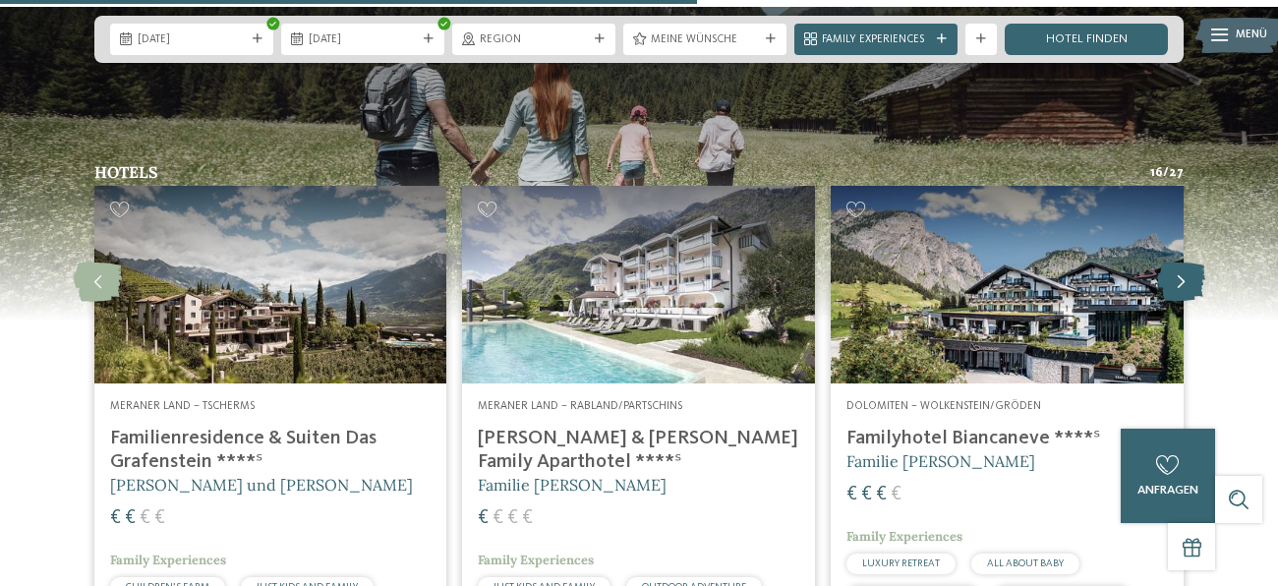
click at [1189, 263] on icon at bounding box center [1181, 282] width 48 height 39
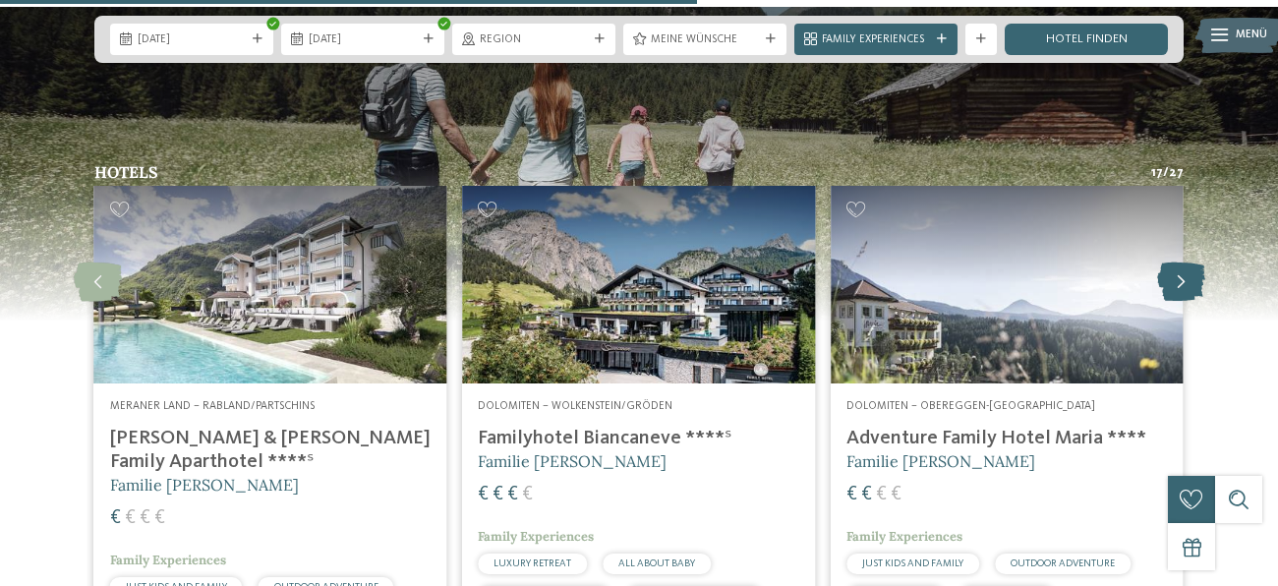
click at [1172, 263] on icon at bounding box center [1181, 282] width 48 height 39
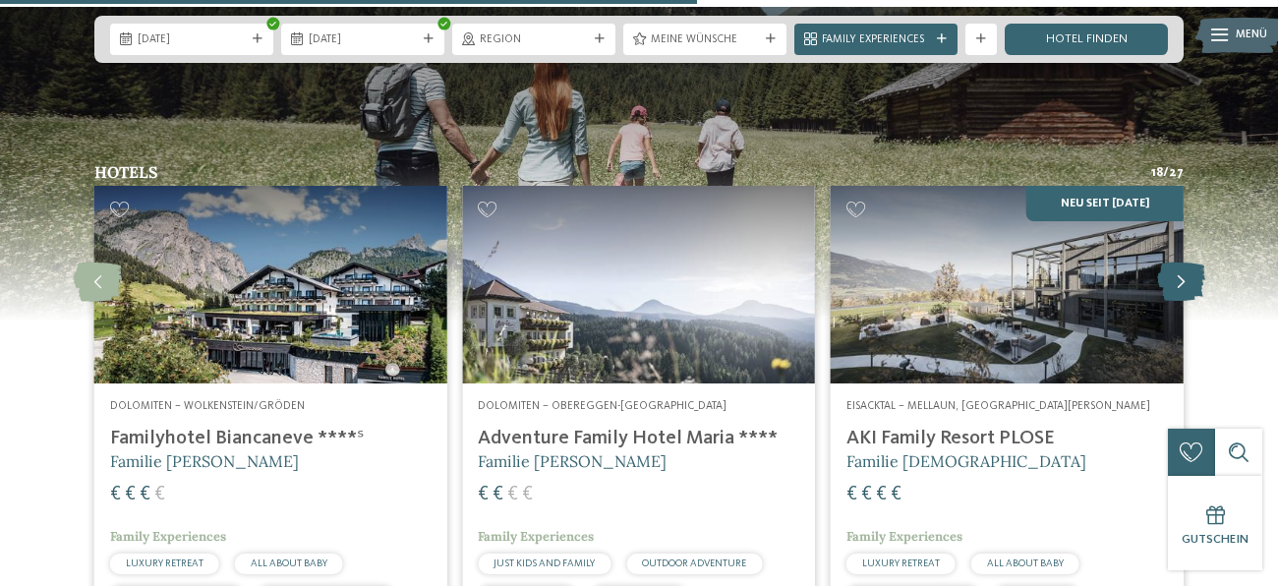
click at [1172, 263] on icon at bounding box center [1181, 282] width 48 height 39
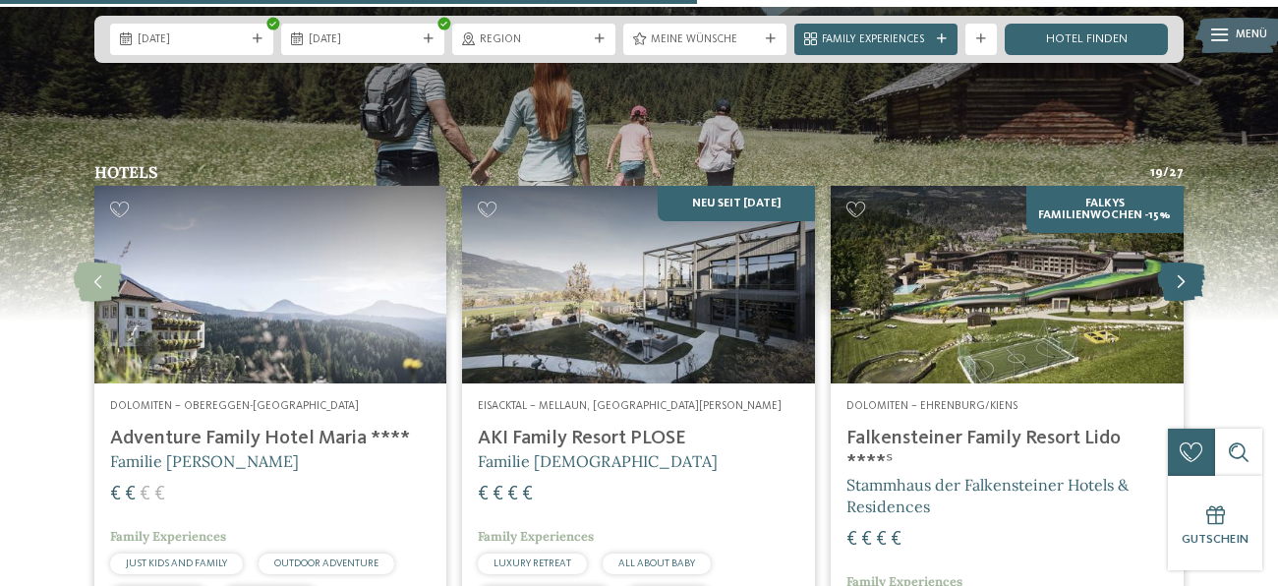
click at [1172, 263] on icon at bounding box center [1181, 282] width 48 height 39
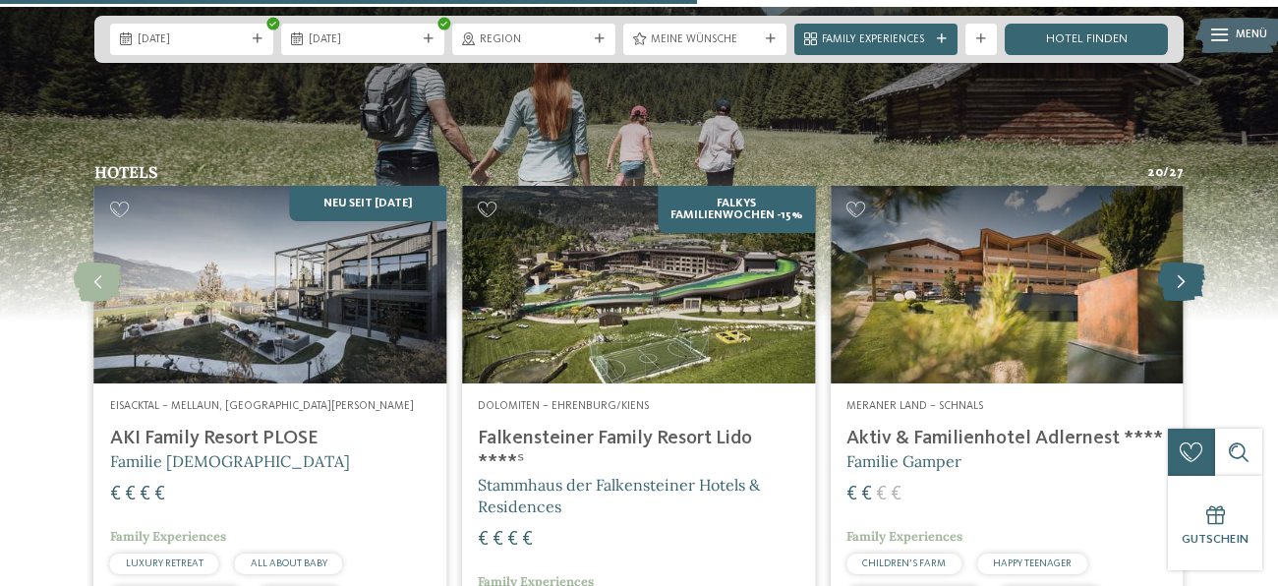
click at [1172, 263] on icon at bounding box center [1181, 282] width 48 height 39
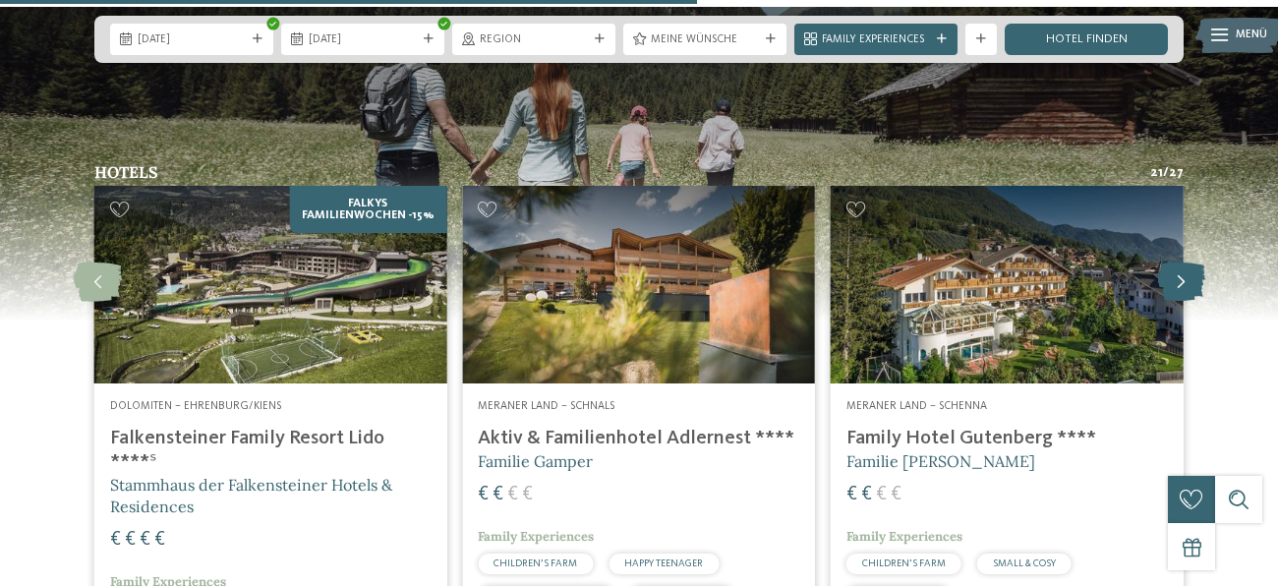
click at [1172, 263] on icon at bounding box center [1181, 282] width 48 height 39
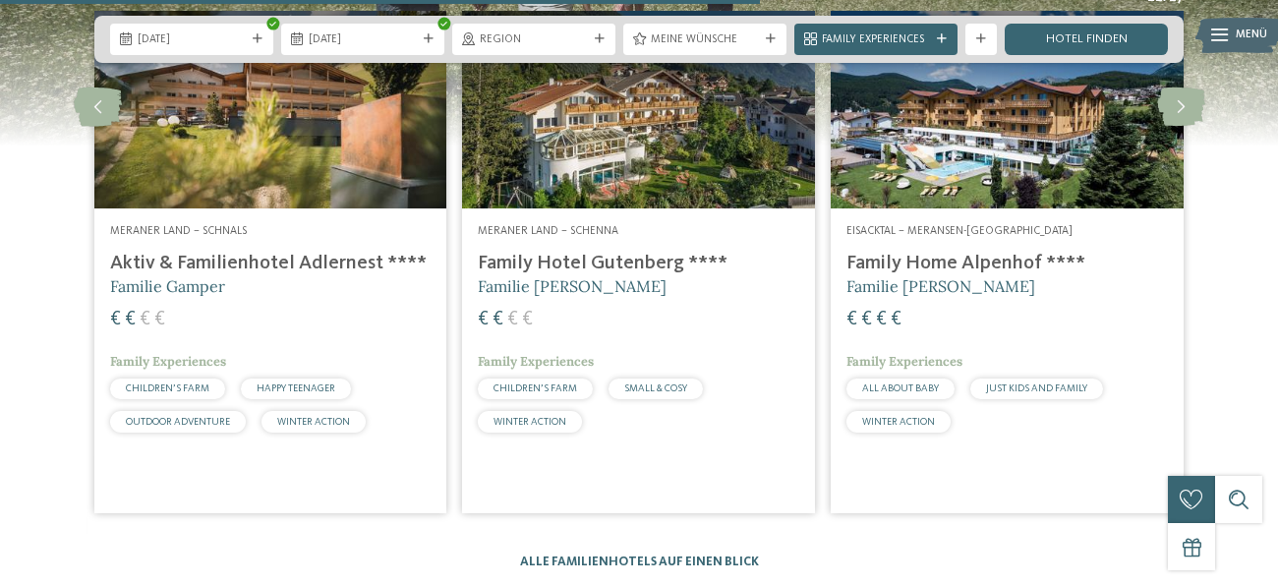
scroll to position [4375, 0]
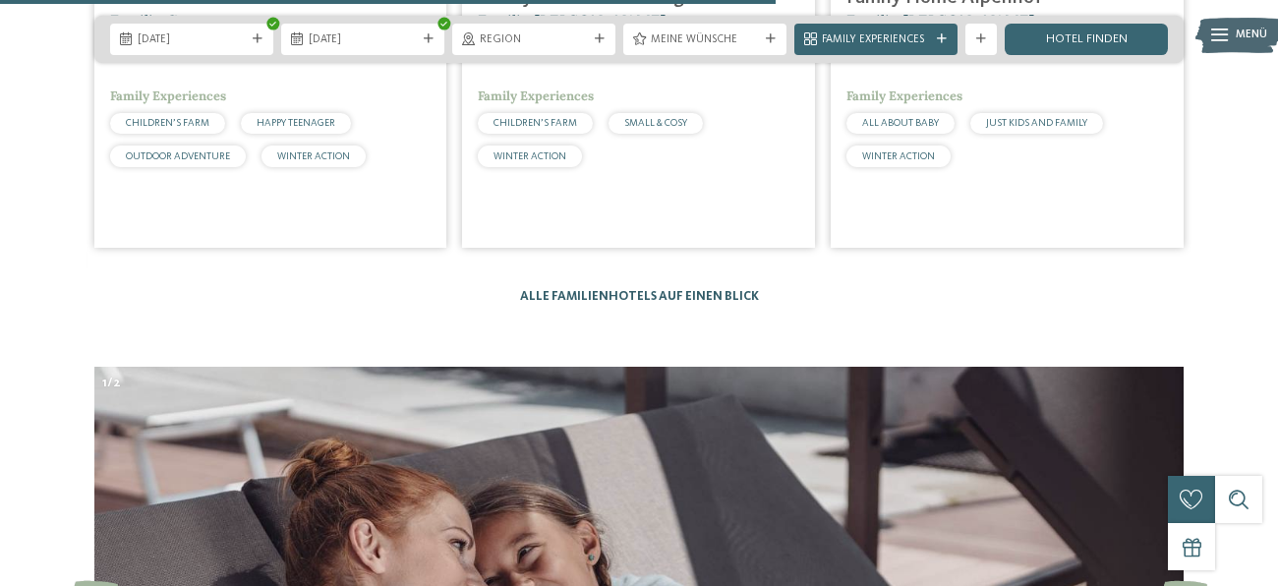
click at [639, 290] on link "Alle Familienhotels auf einen Blick" at bounding box center [639, 296] width 239 height 13
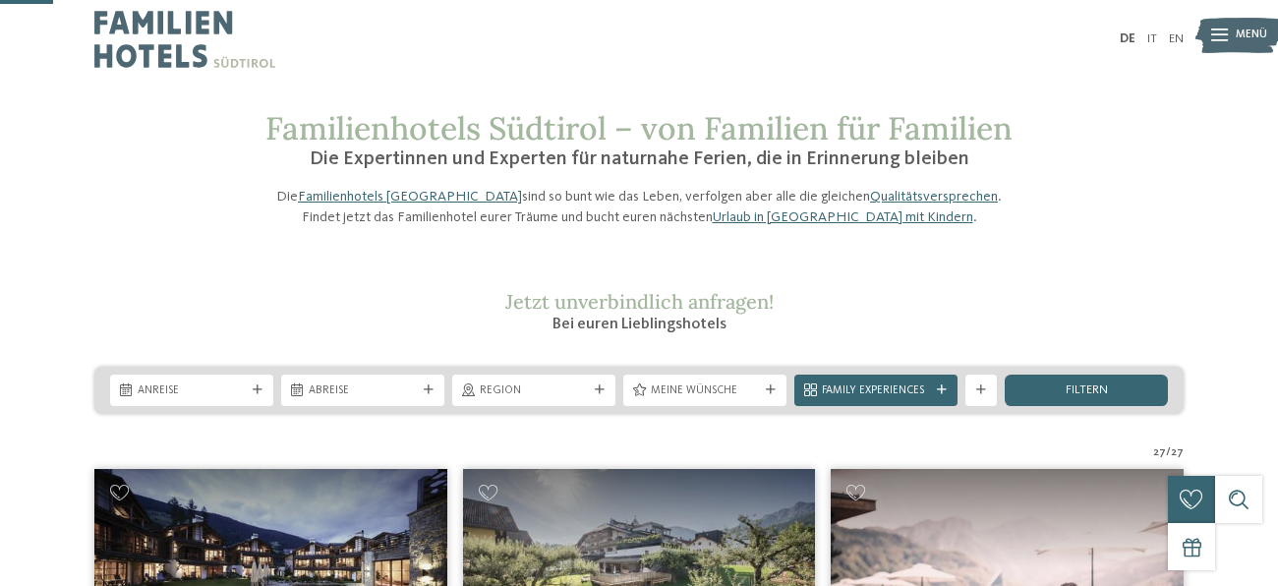
click at [603, 385] on icon at bounding box center [600, 390] width 10 height 10
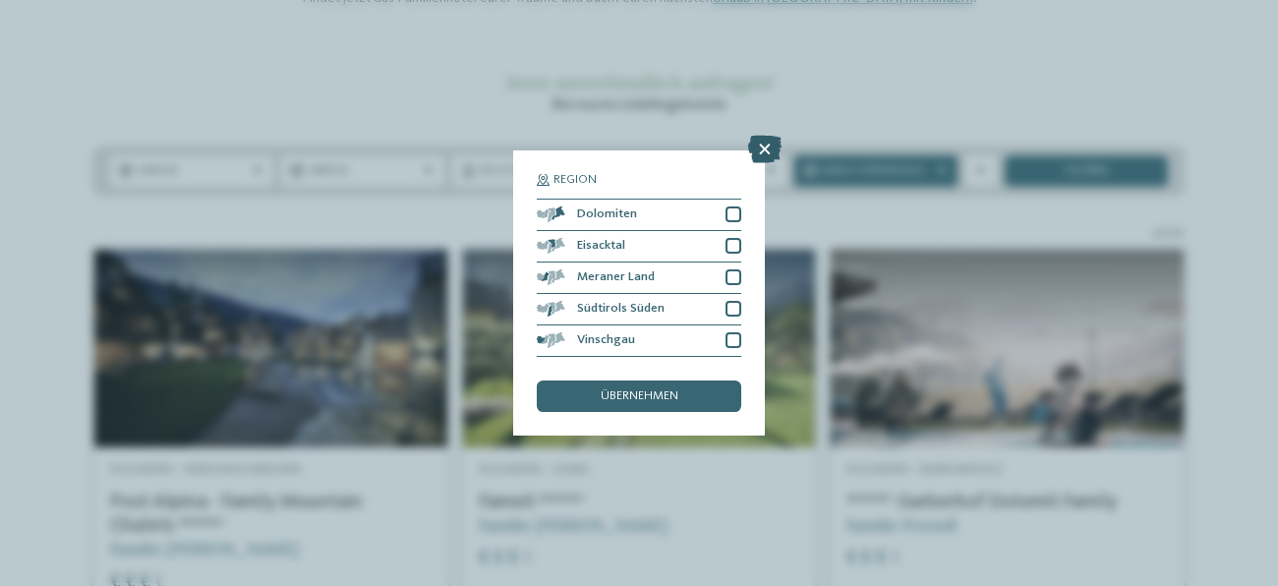
click at [757, 150] on icon at bounding box center [764, 150] width 33 height 28
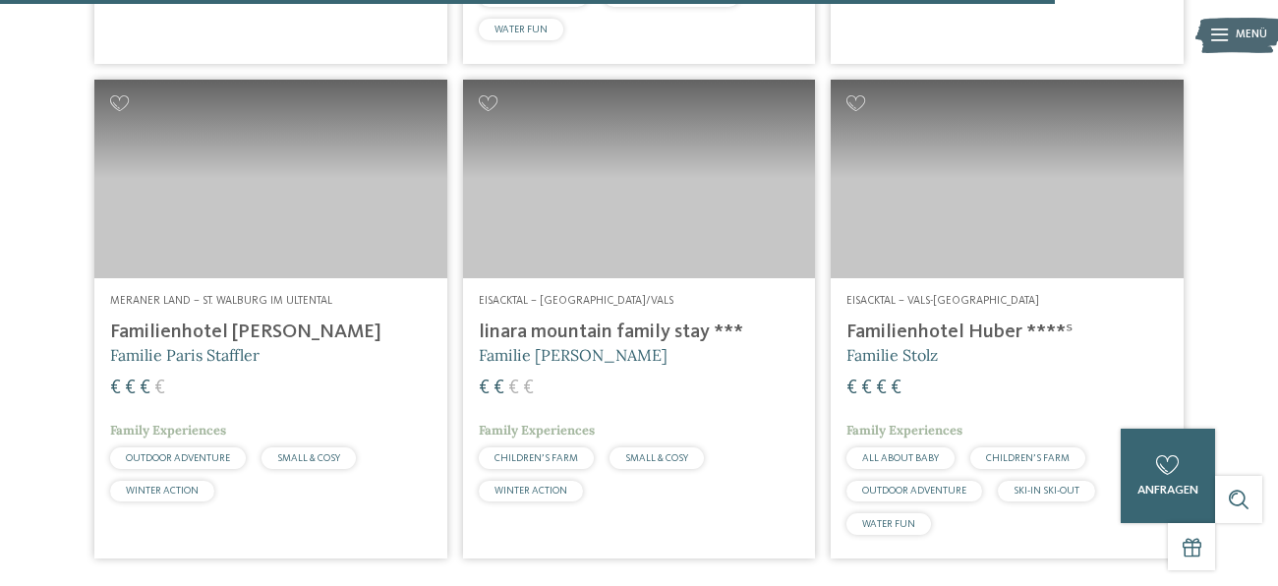
scroll to position [4404, 0]
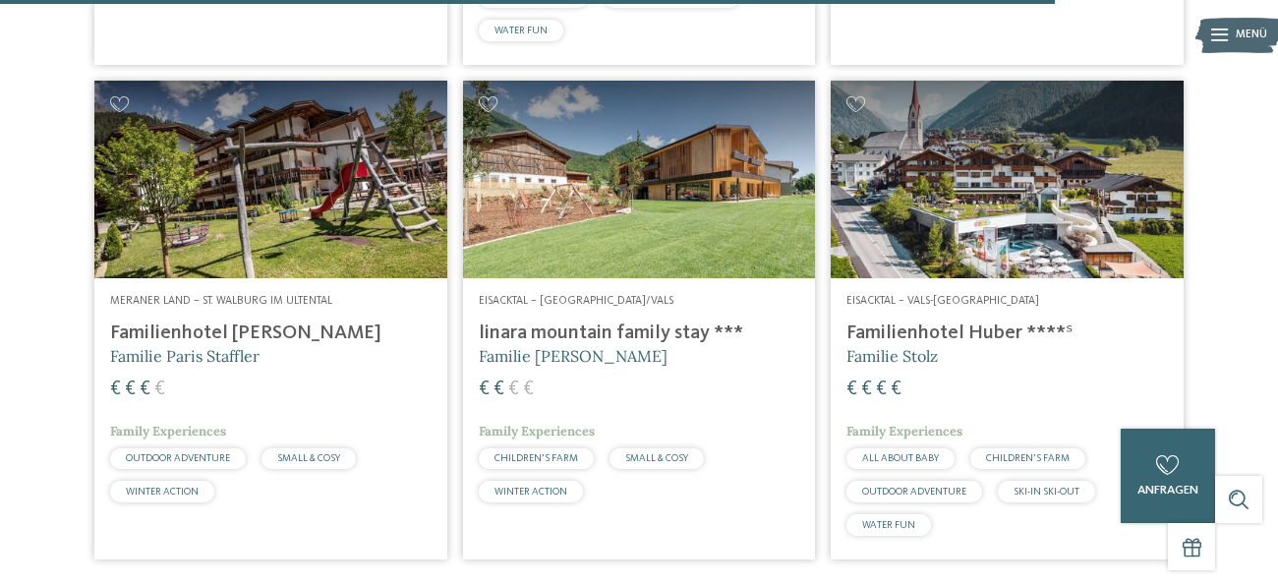
click at [200, 345] on h4 "Familienhotel [PERSON_NAME]" at bounding box center [271, 334] width 322 height 24
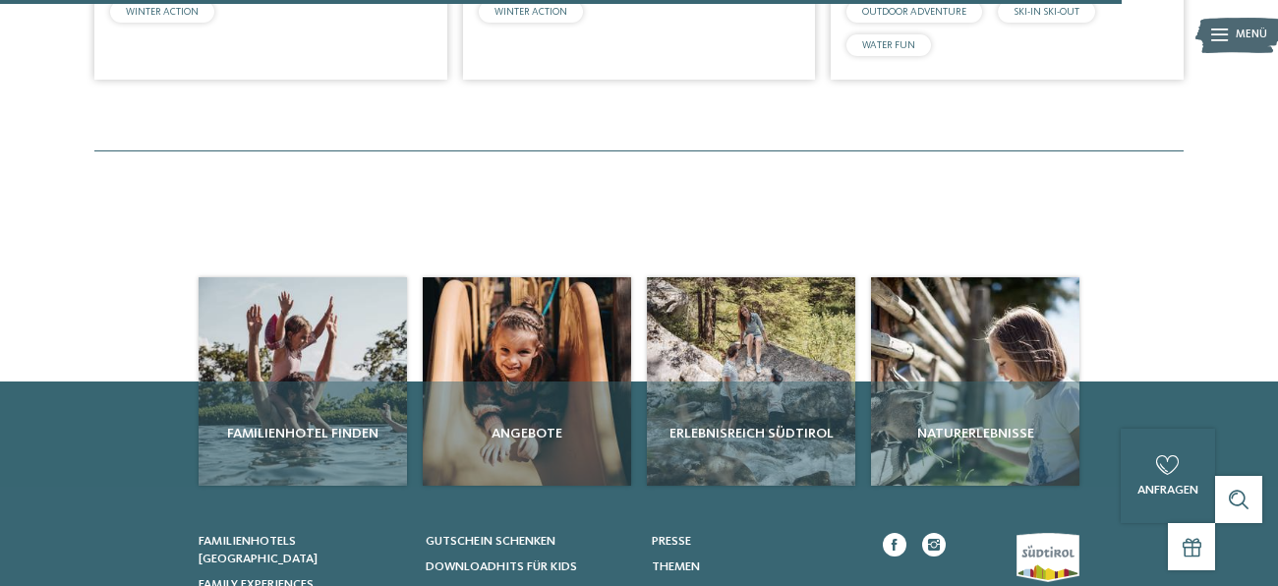
scroll to position [4626, 0]
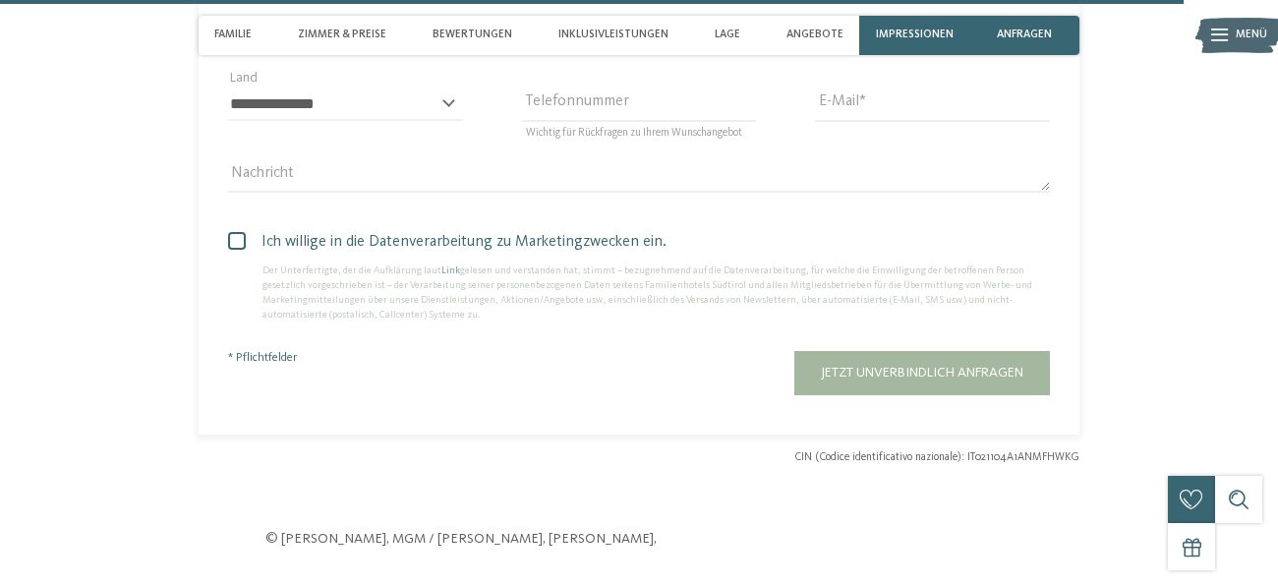
scroll to position [5397, 0]
